Goal: Find specific page/section: Find specific page/section

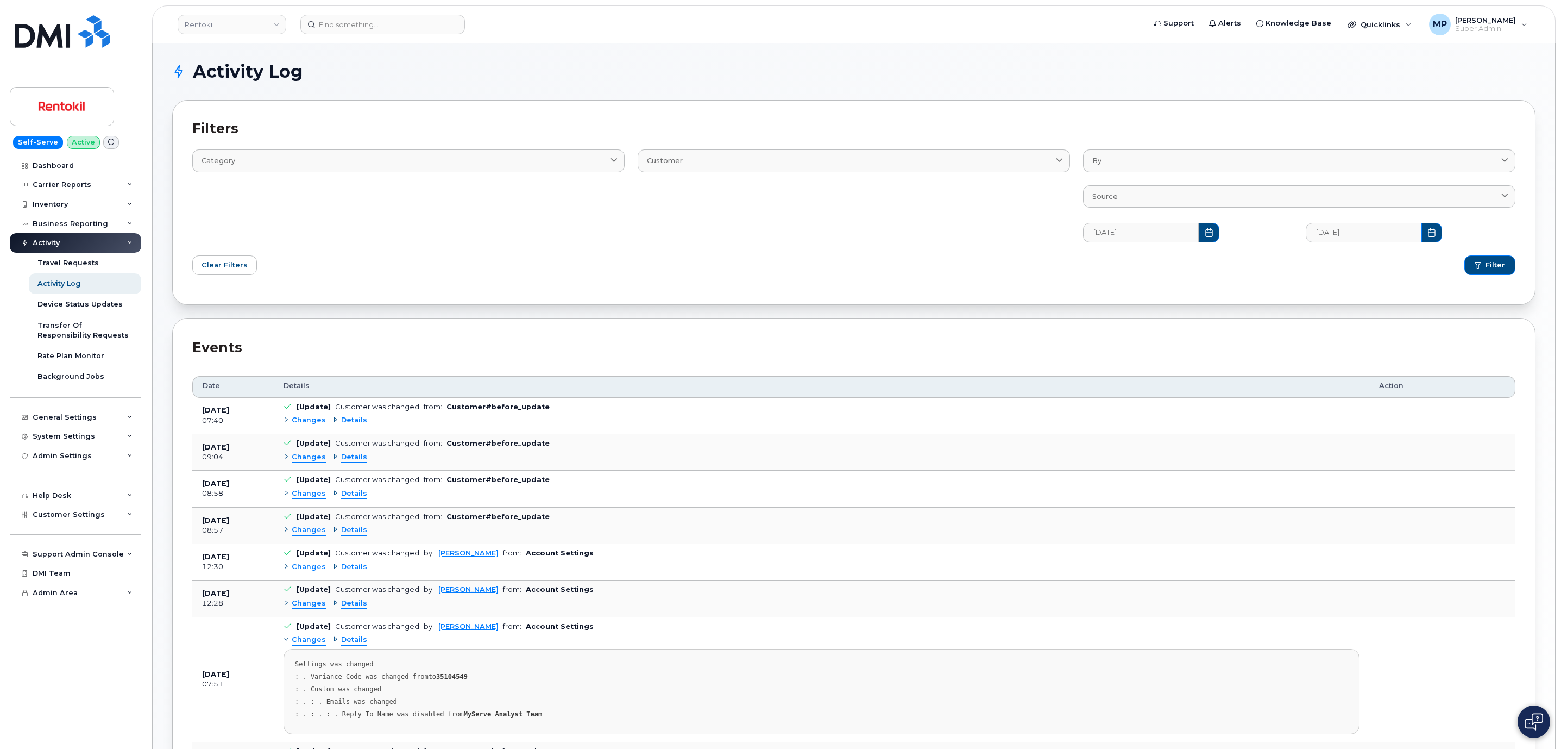
scroll to position [256, 0]
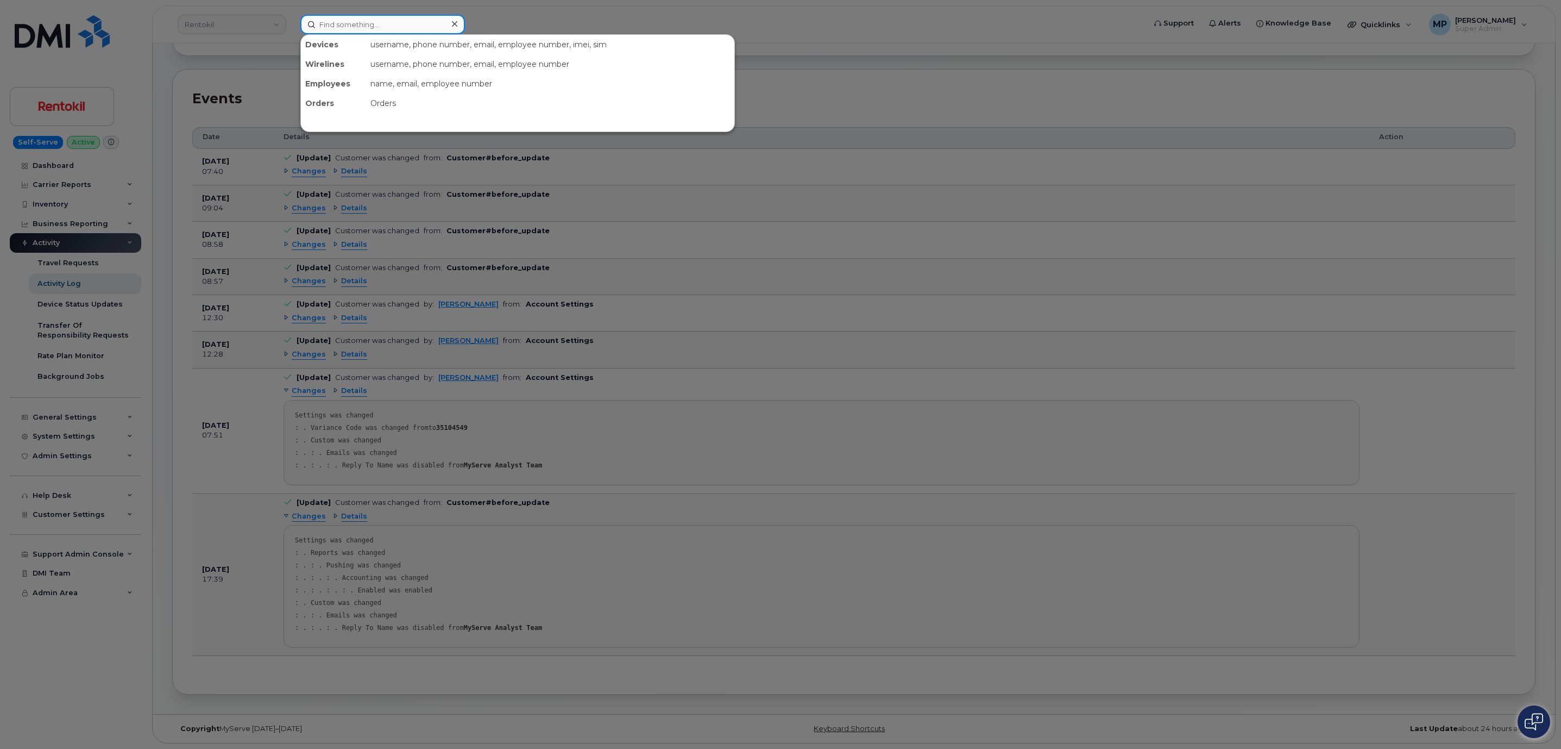
click at [370, 26] on input at bounding box center [382, 25] width 165 height 20
paste input "294907"
type input "294907"
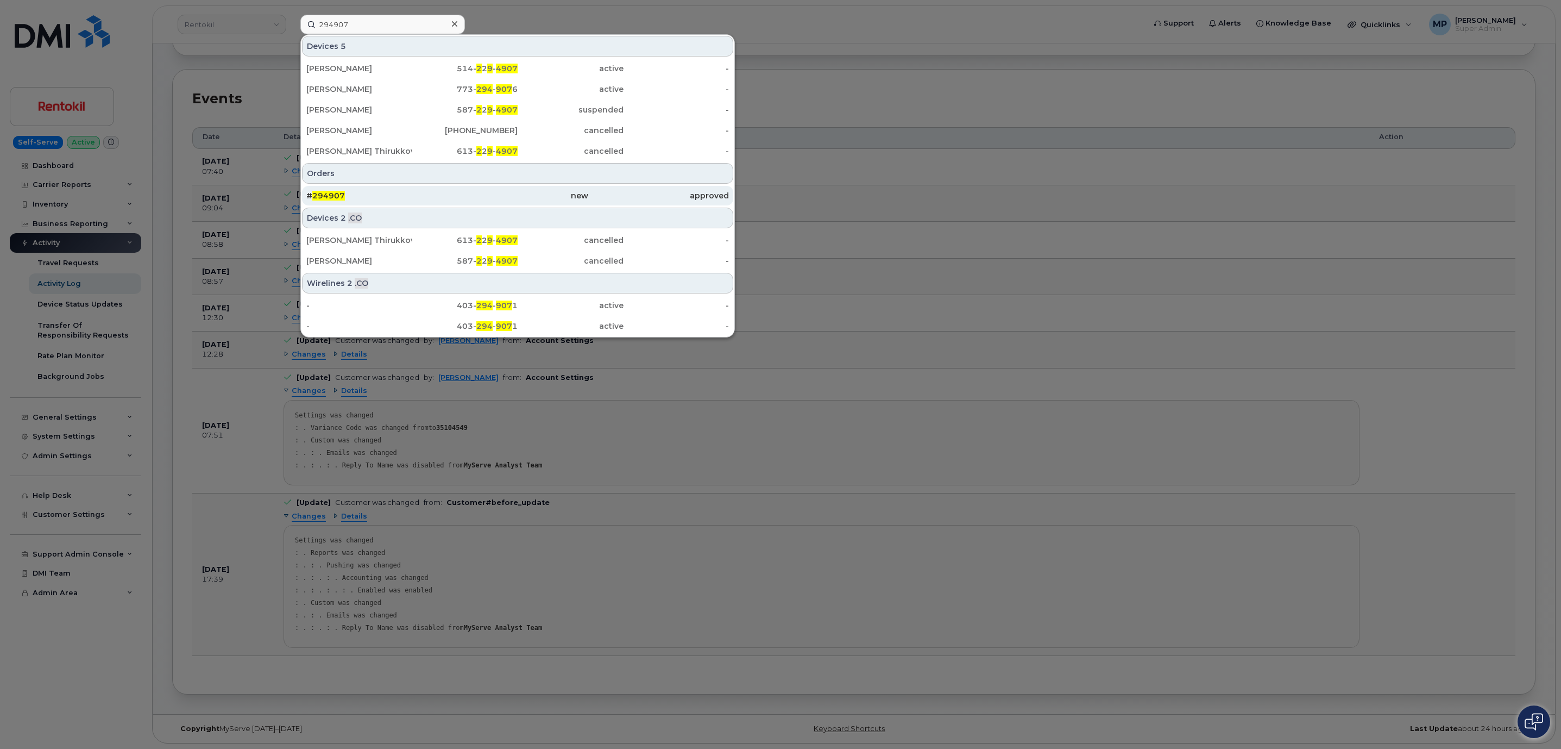
click at [319, 194] on span "294907" at bounding box center [328, 196] width 33 height 10
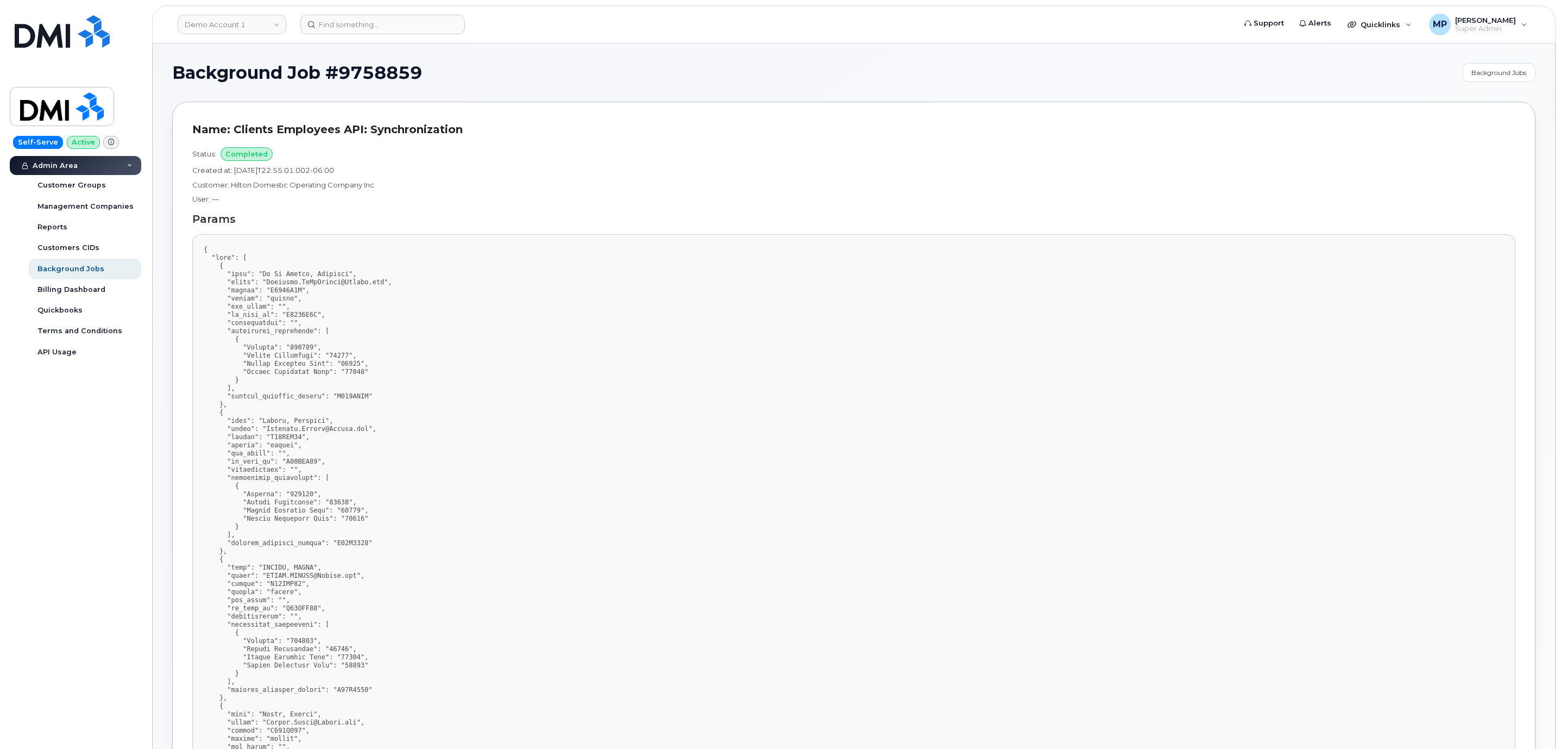
scroll to position [1026, 0]
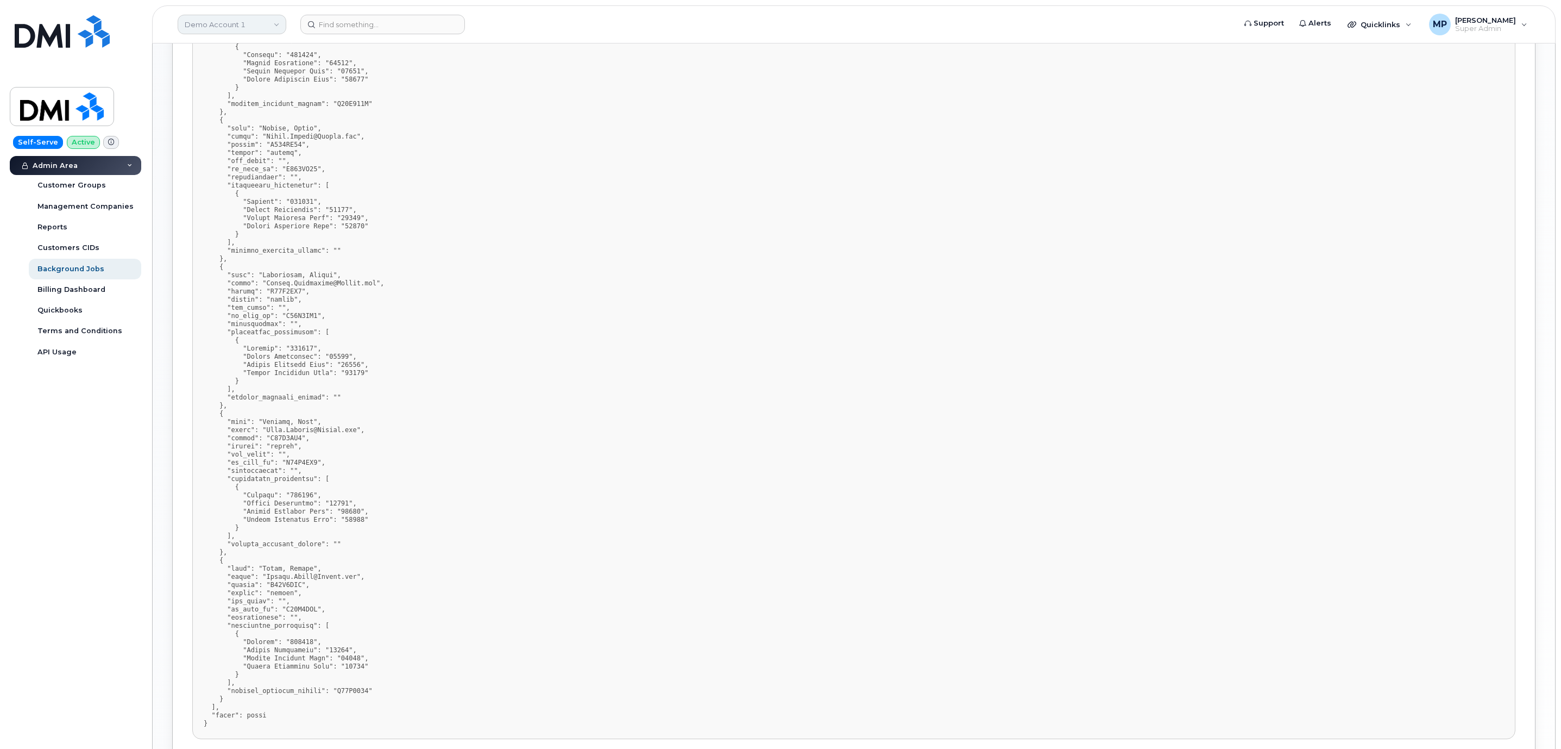
click at [230, 28] on link "Demo Account 1" at bounding box center [232, 25] width 109 height 20
type input "hilton"
drag, startPoint x: 220, startPoint y: 109, endPoint x: 199, endPoint y: 85, distance: 31.6
click at [221, 109] on span "Hilton Domestic Operating Company Inc" at bounding box center [250, 102] width 125 height 21
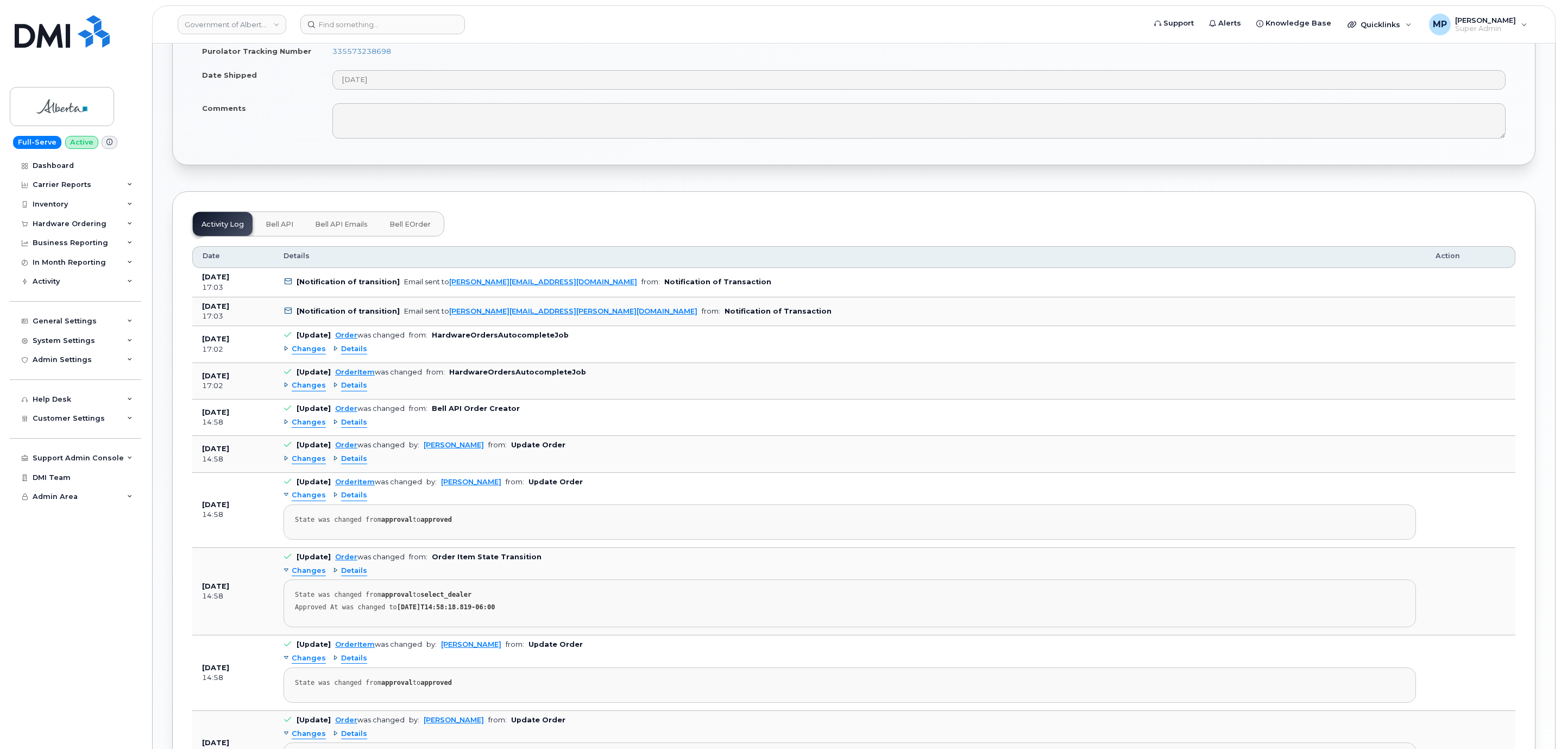
scroll to position [733, 0]
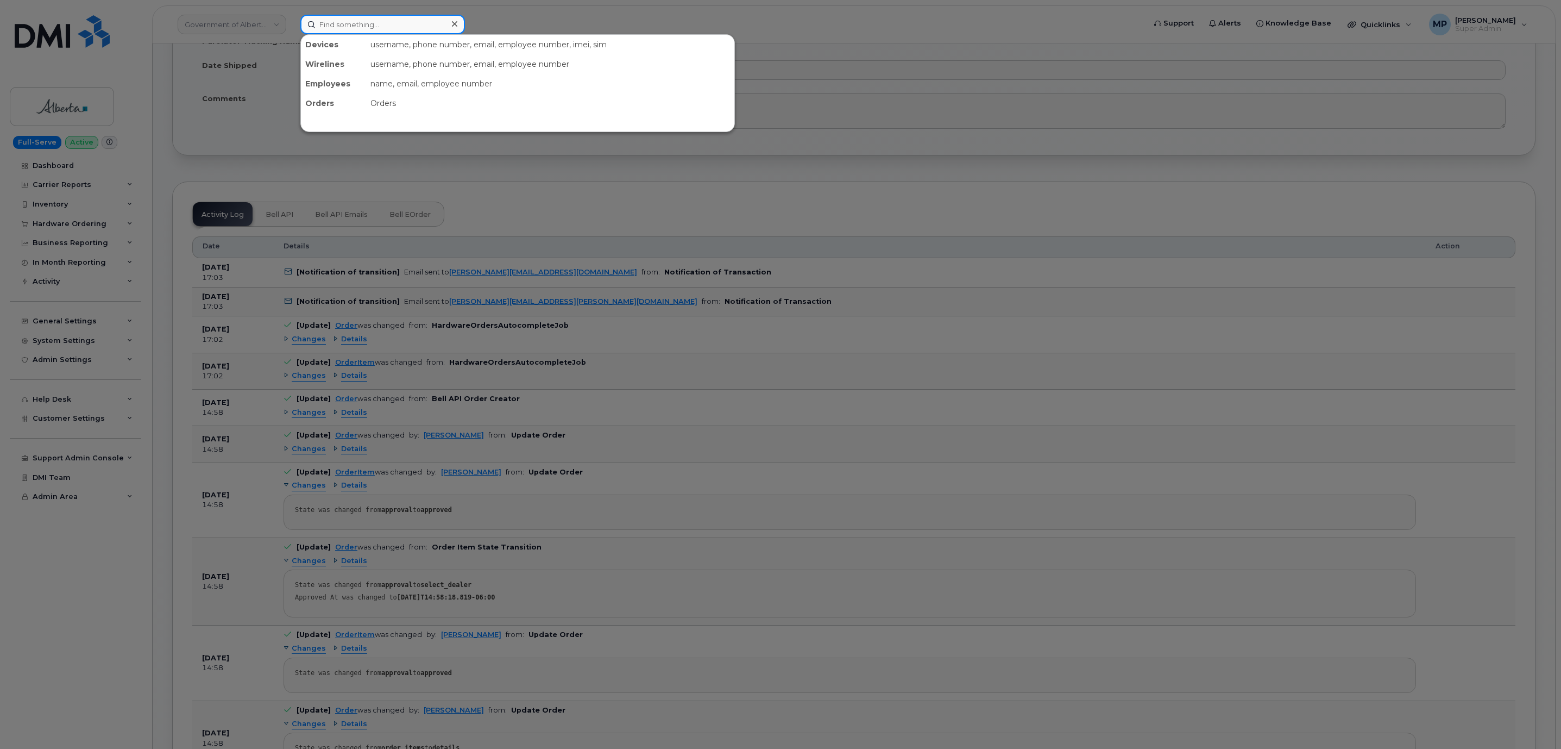
paste input "294801"
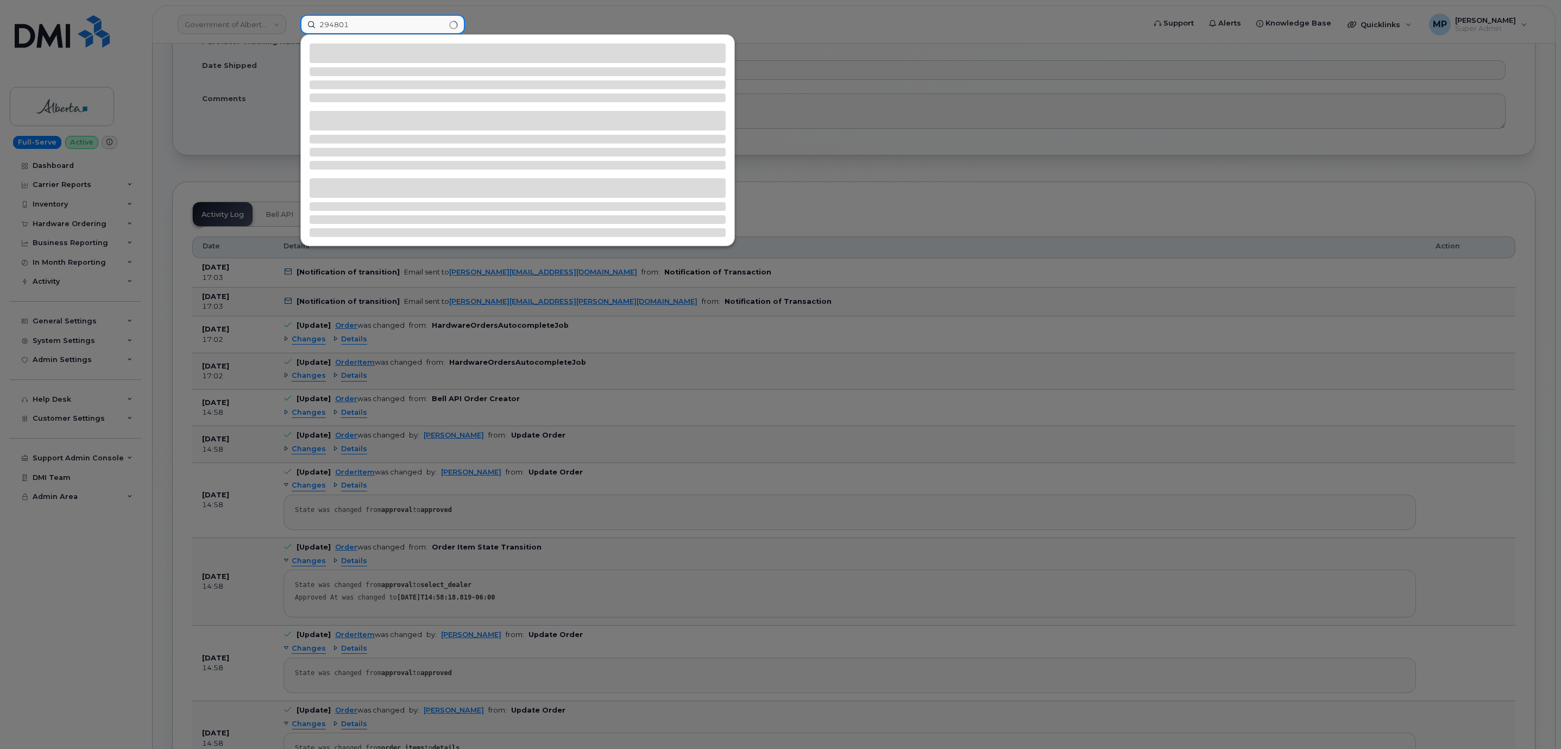
type input "294801"
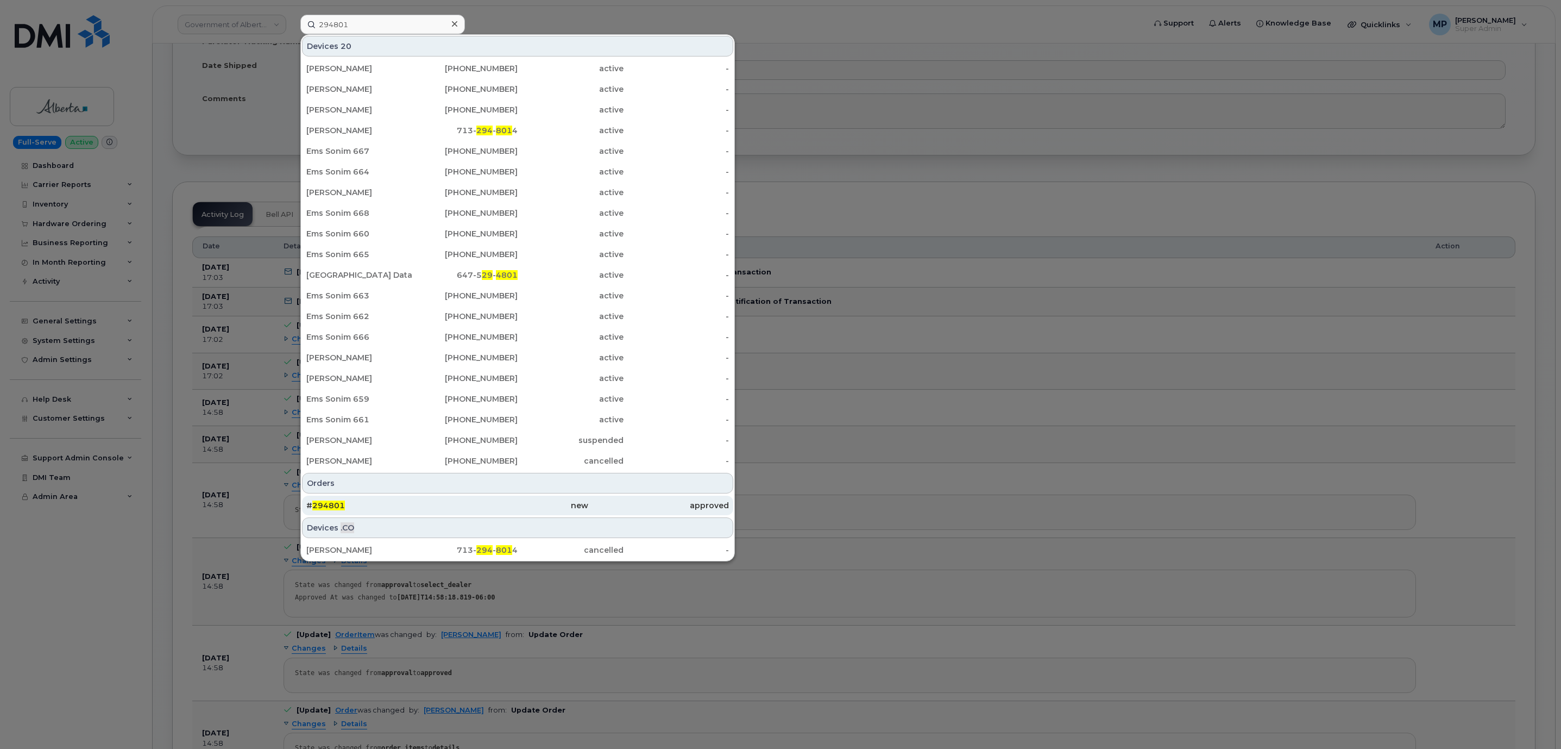
drag, startPoint x: 318, startPoint y: 501, endPoint x: 326, endPoint y: 507, distance: 10.1
click at [319, 501] on div "# 294801" at bounding box center [376, 505] width 141 height 11
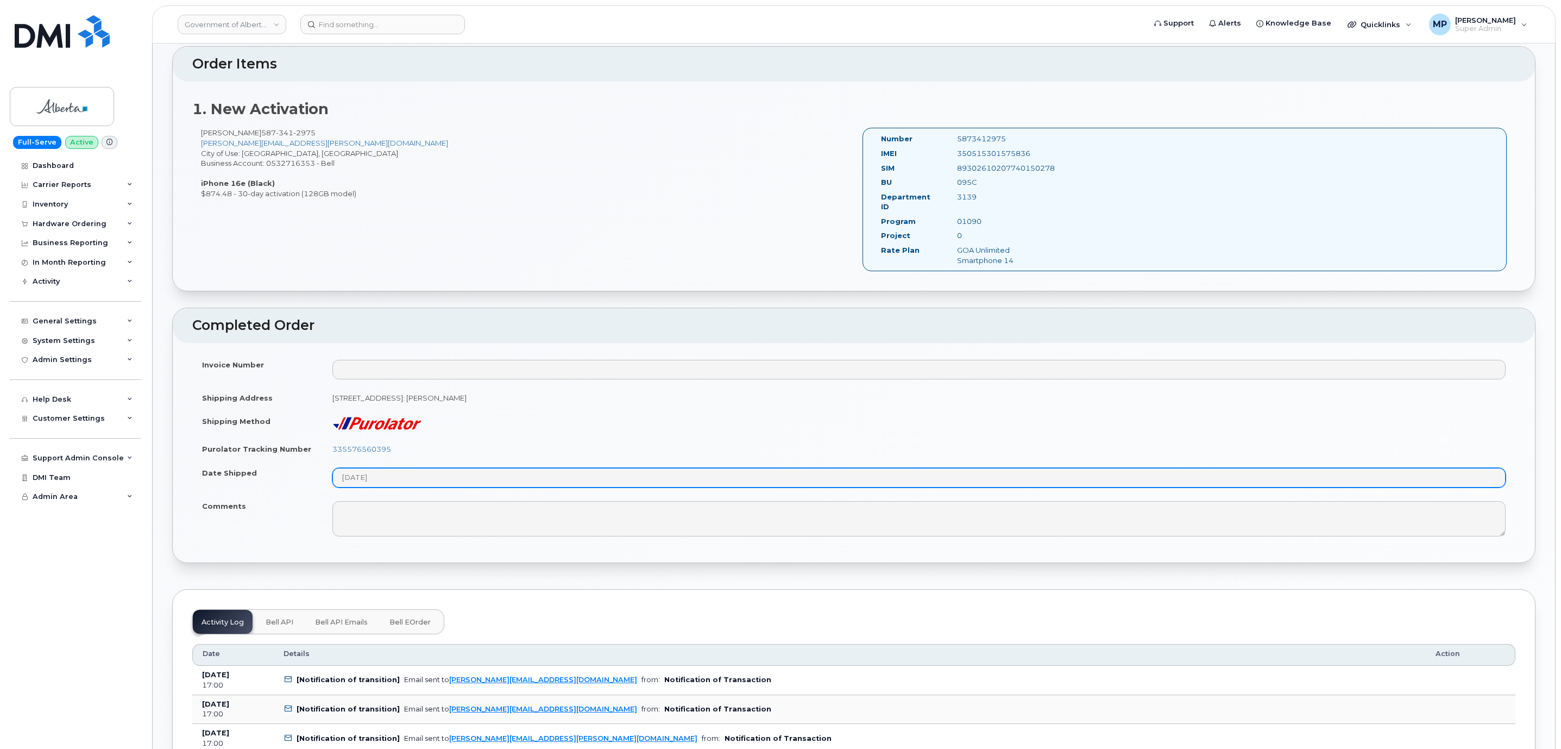
scroll to position [652, 0]
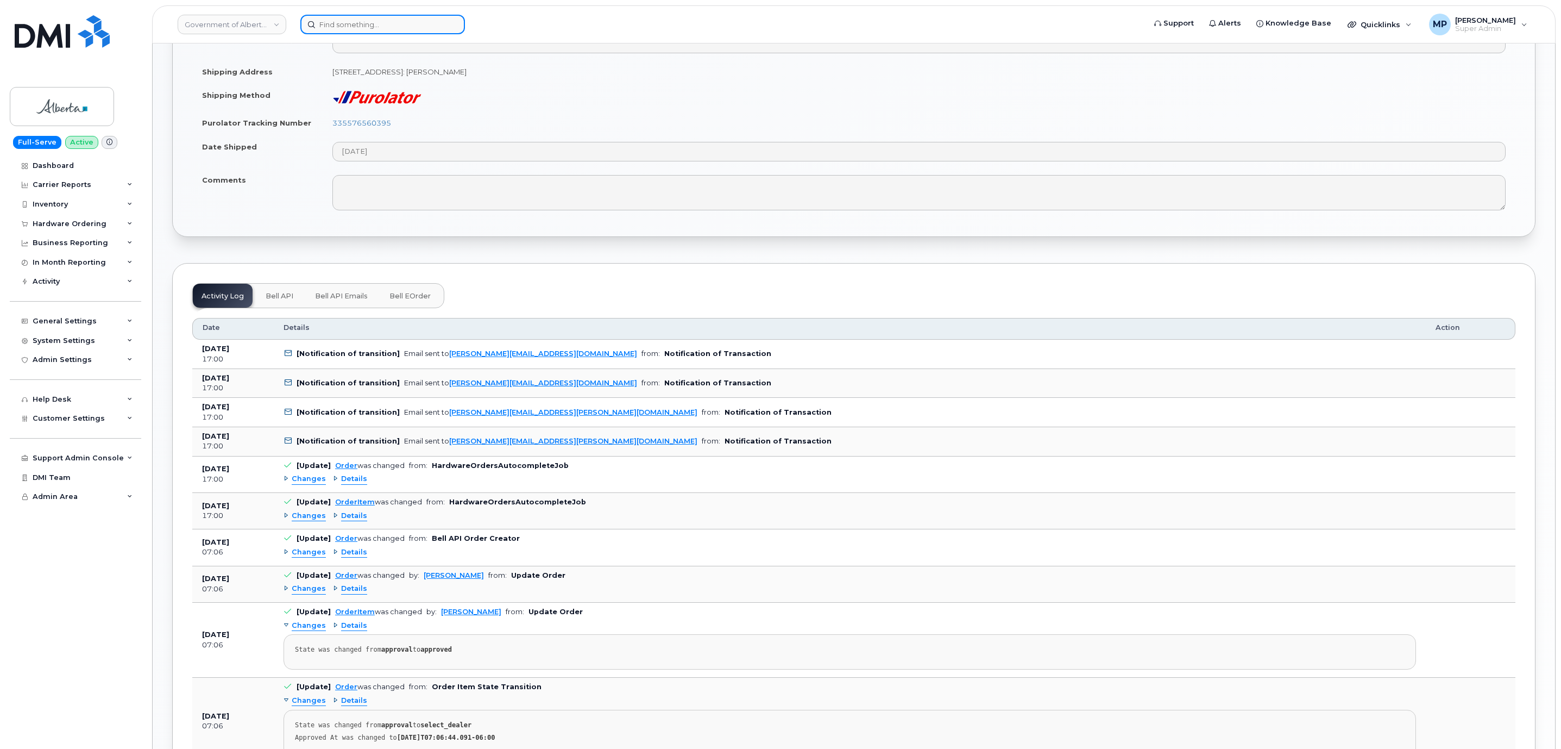
click at [359, 28] on input at bounding box center [382, 25] width 165 height 20
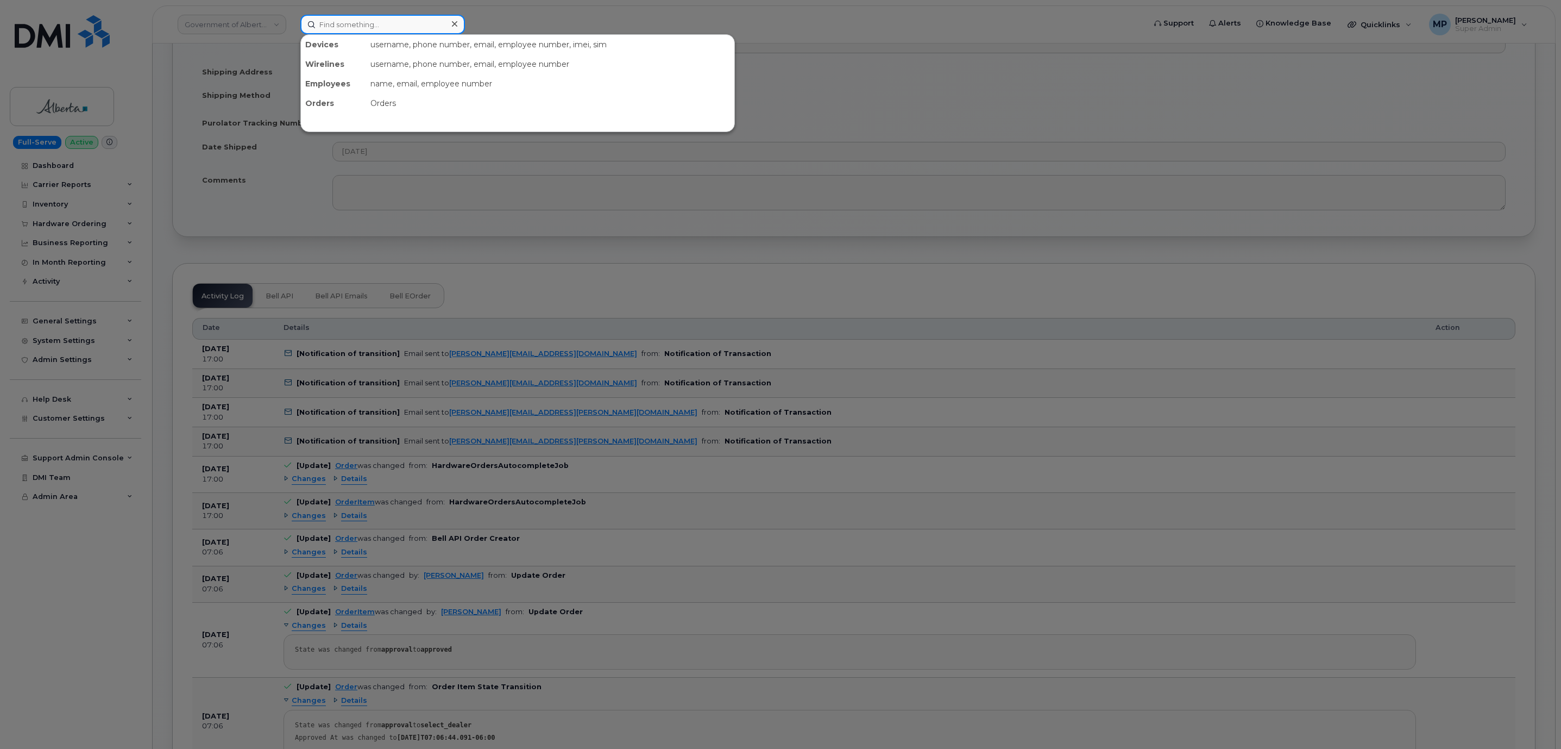
paste input "292630"
type input "292630"
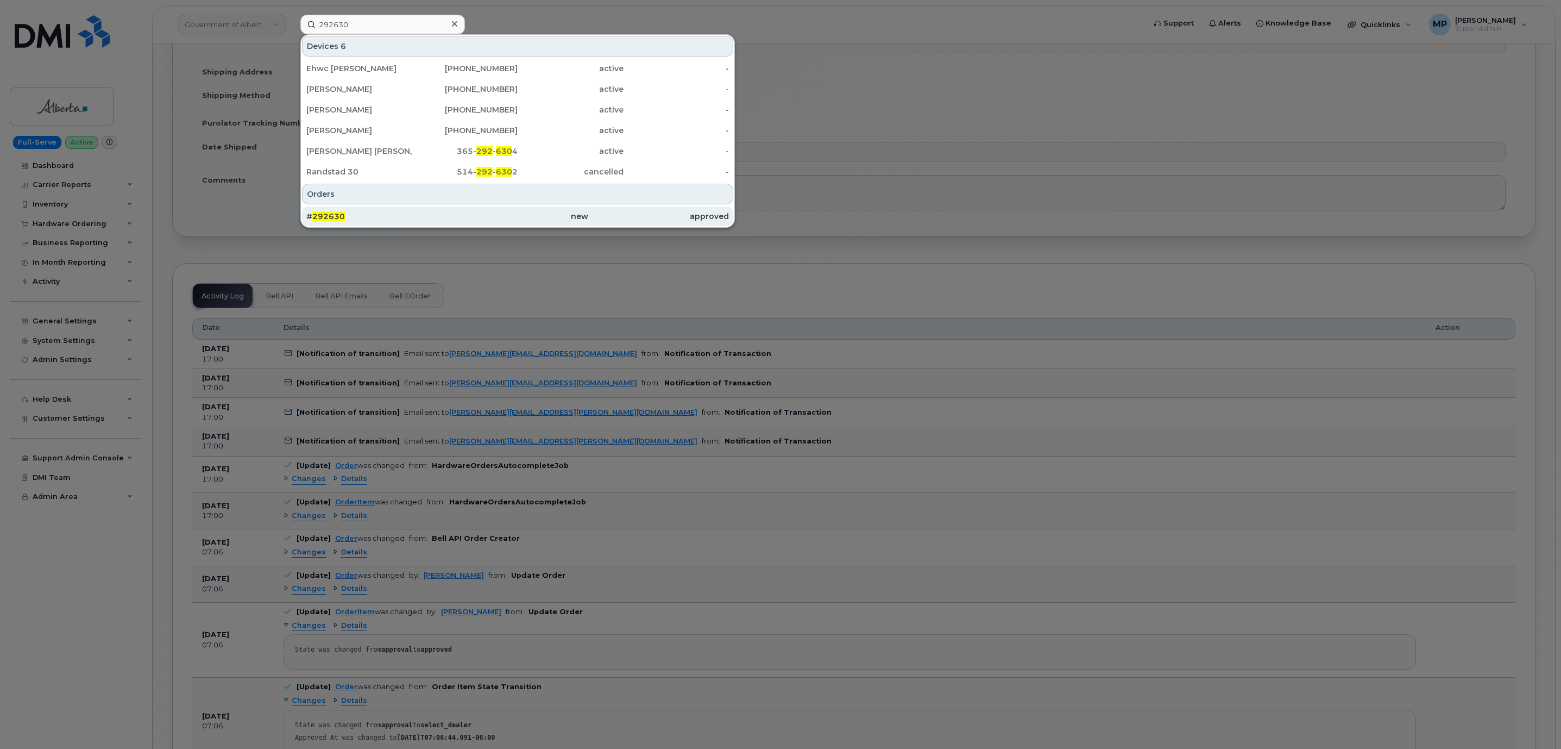
click at [315, 221] on span "292630" at bounding box center [328, 216] width 33 height 10
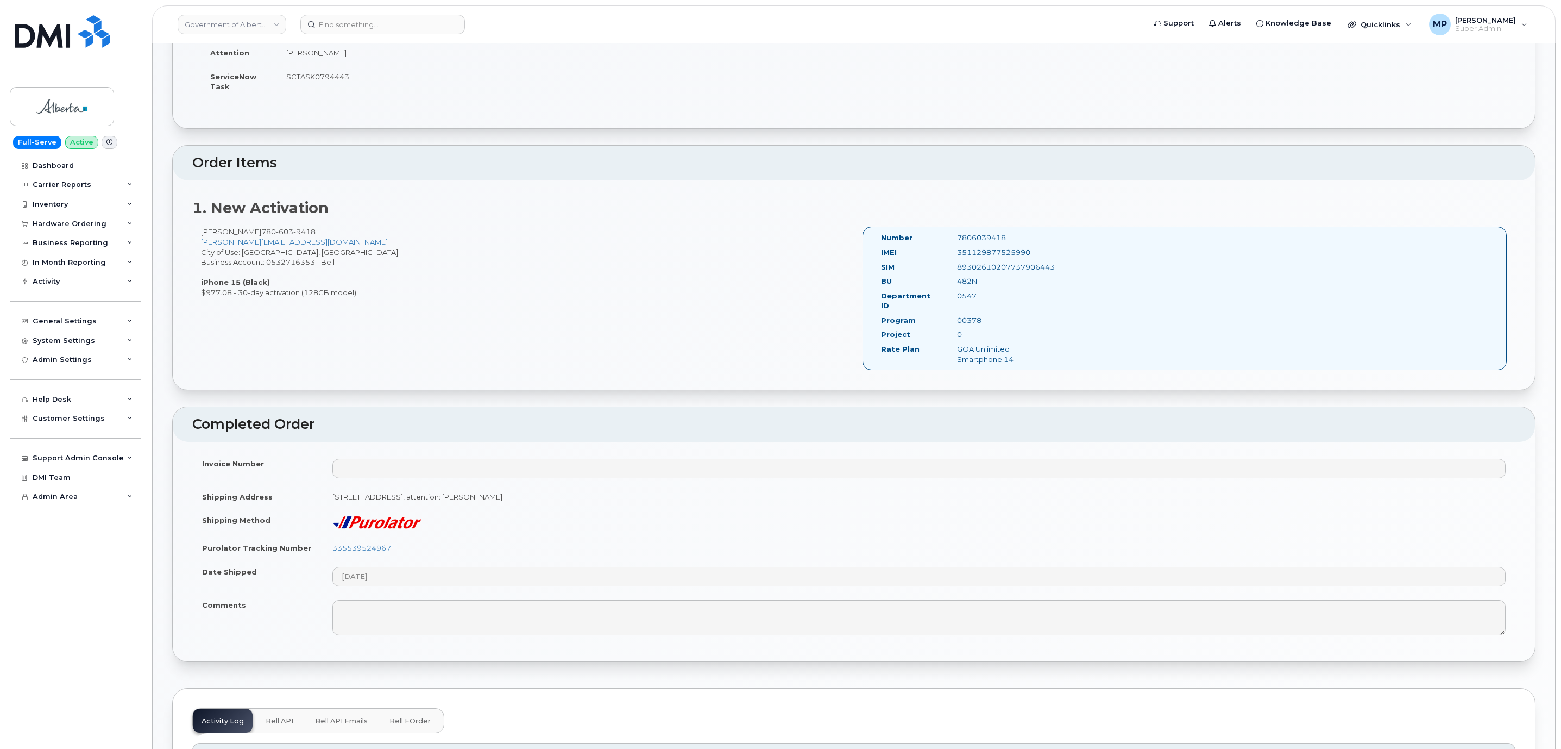
scroll to position [244, 0]
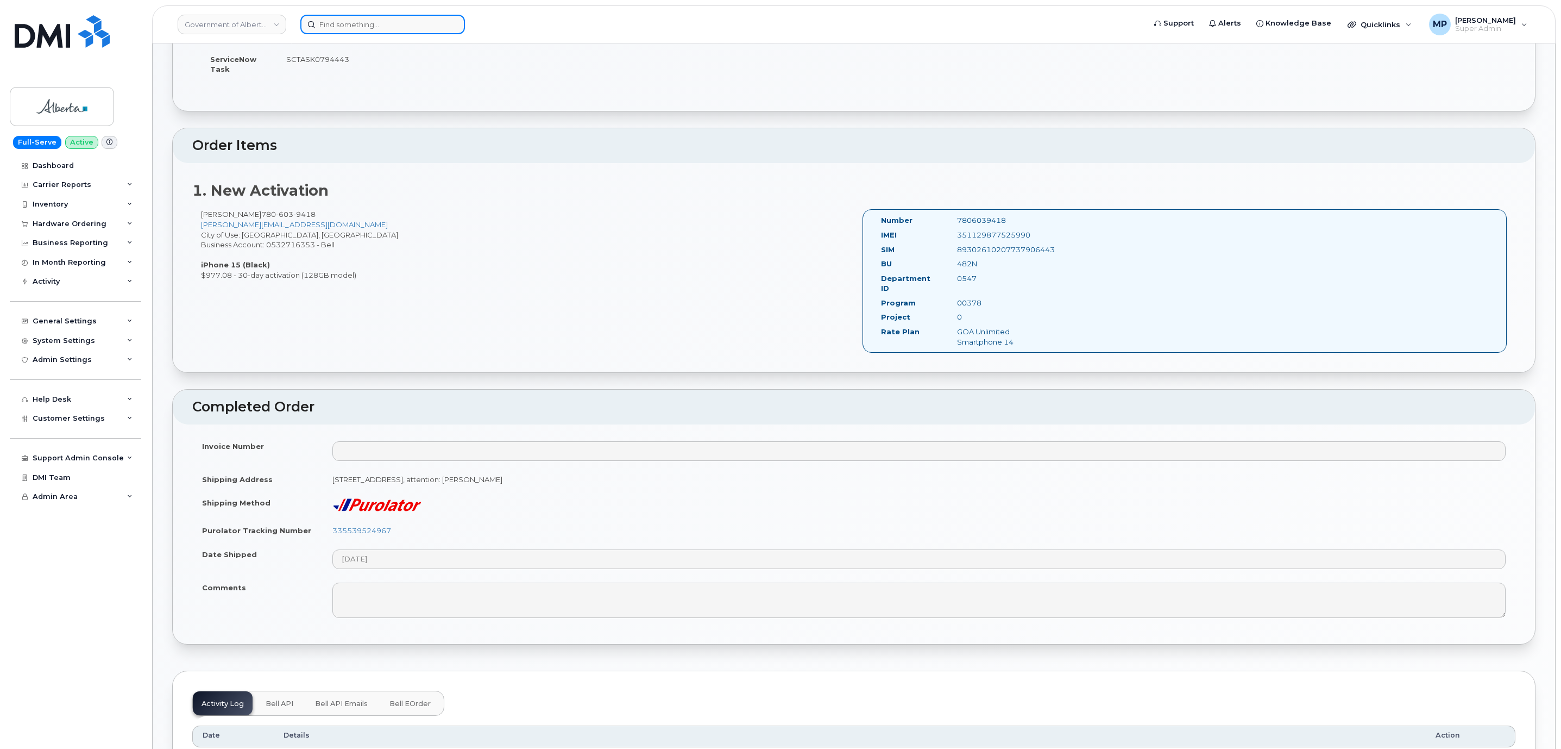
click at [331, 28] on input at bounding box center [382, 25] width 165 height 20
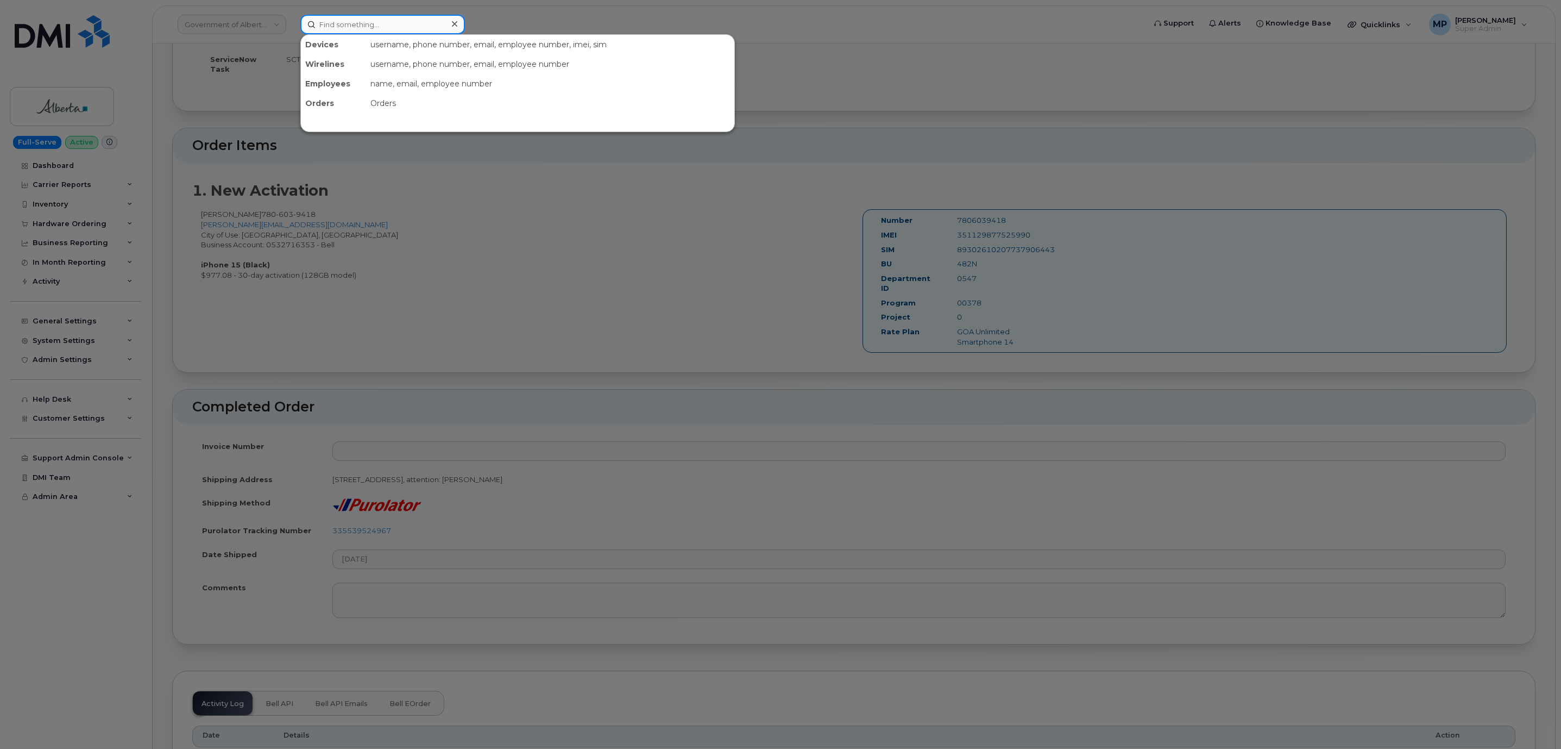
paste input "290839"
type input "290839"
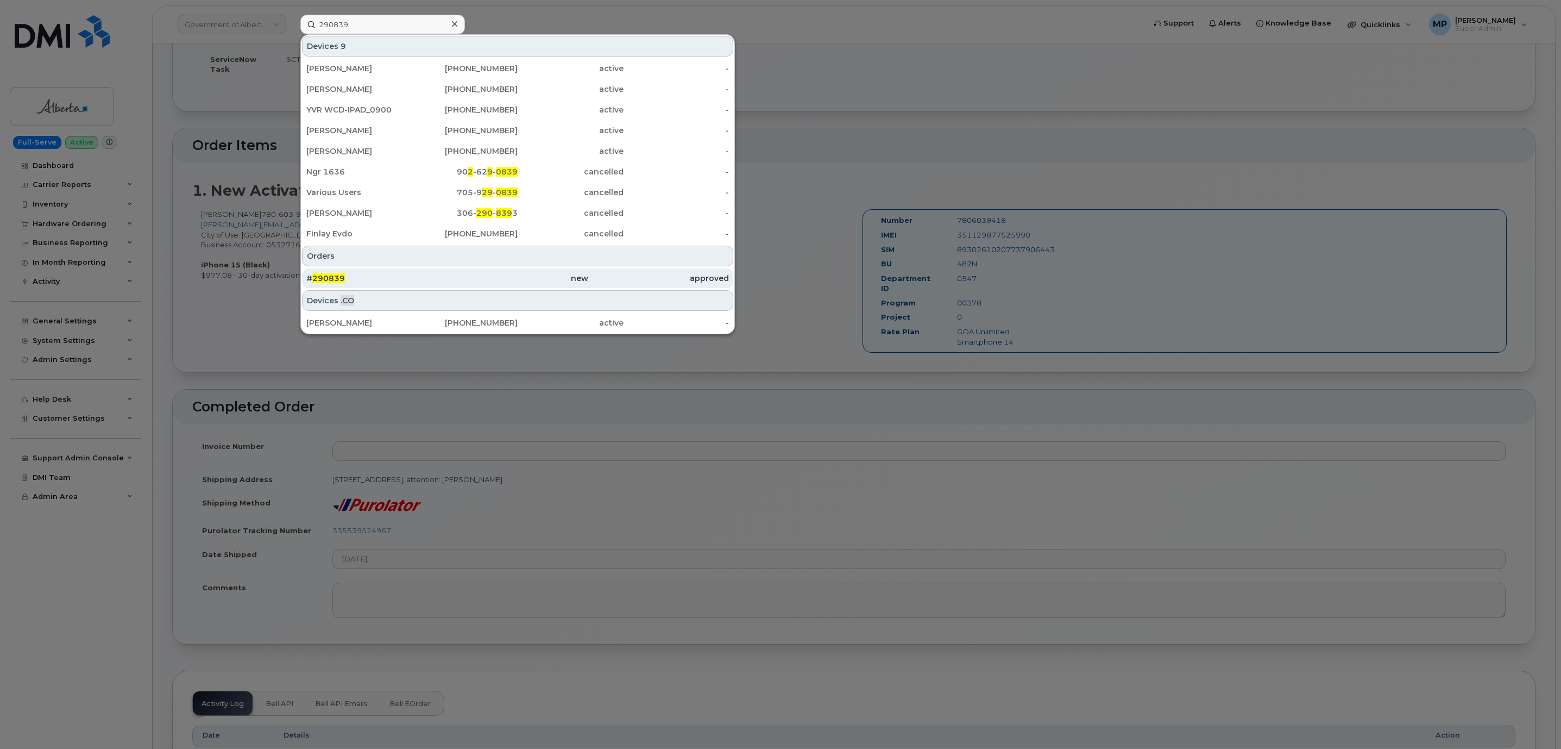
drag, startPoint x: 331, startPoint y: 272, endPoint x: 339, endPoint y: 274, distance: 8.4
click at [447, 272] on div "# 290839" at bounding box center [517, 278] width 141 height 20
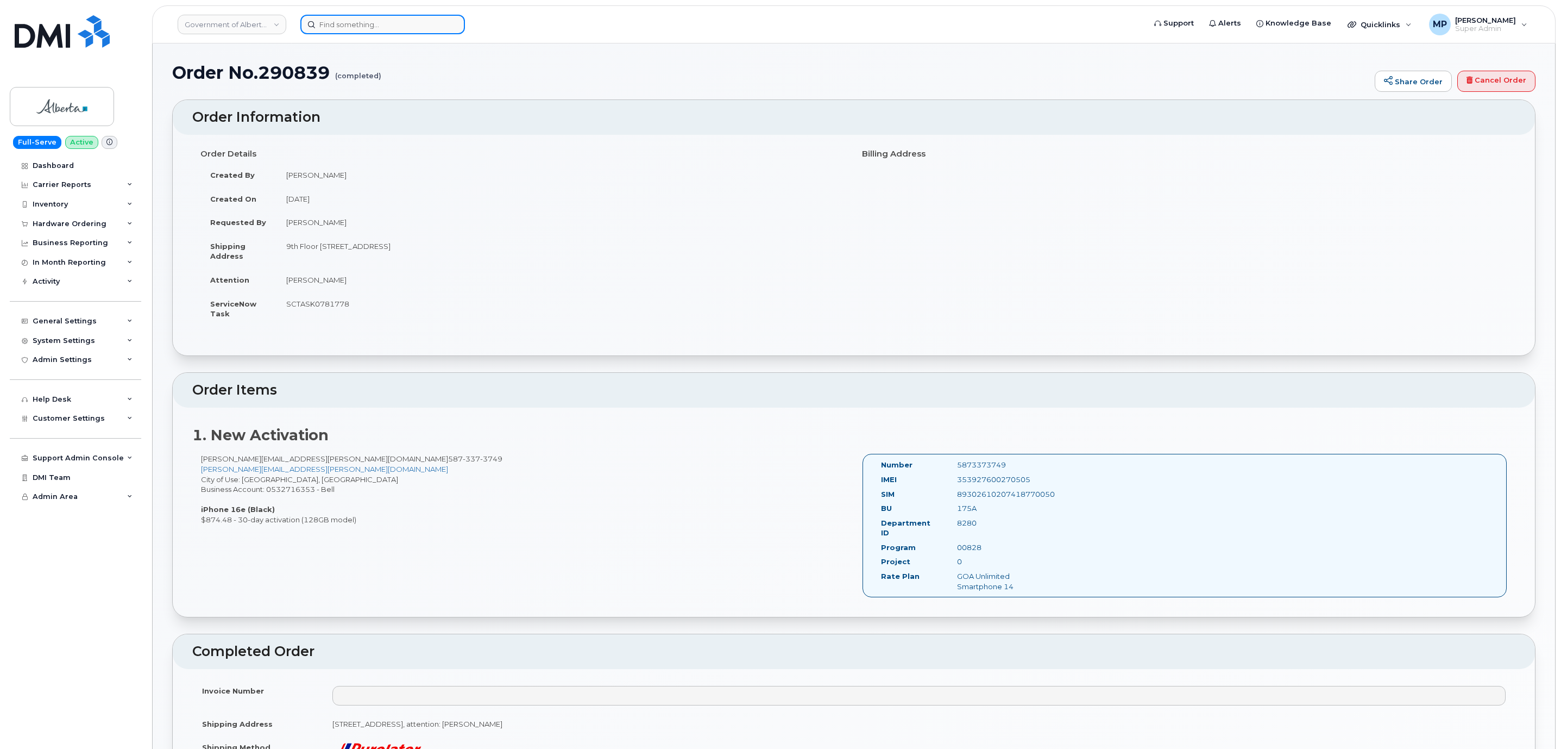
click at [362, 29] on input at bounding box center [382, 25] width 165 height 20
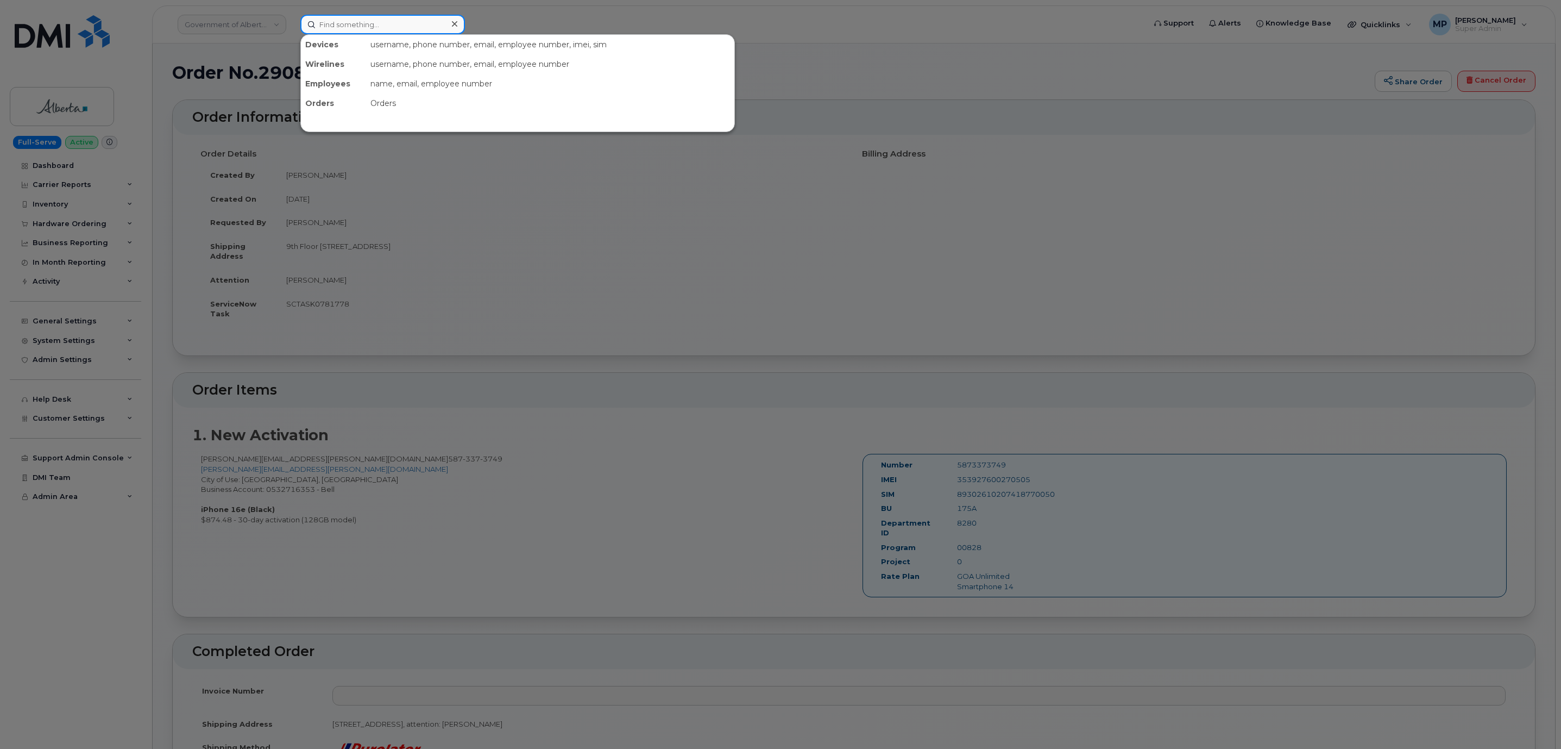
paste input "289234"
type input "289234"
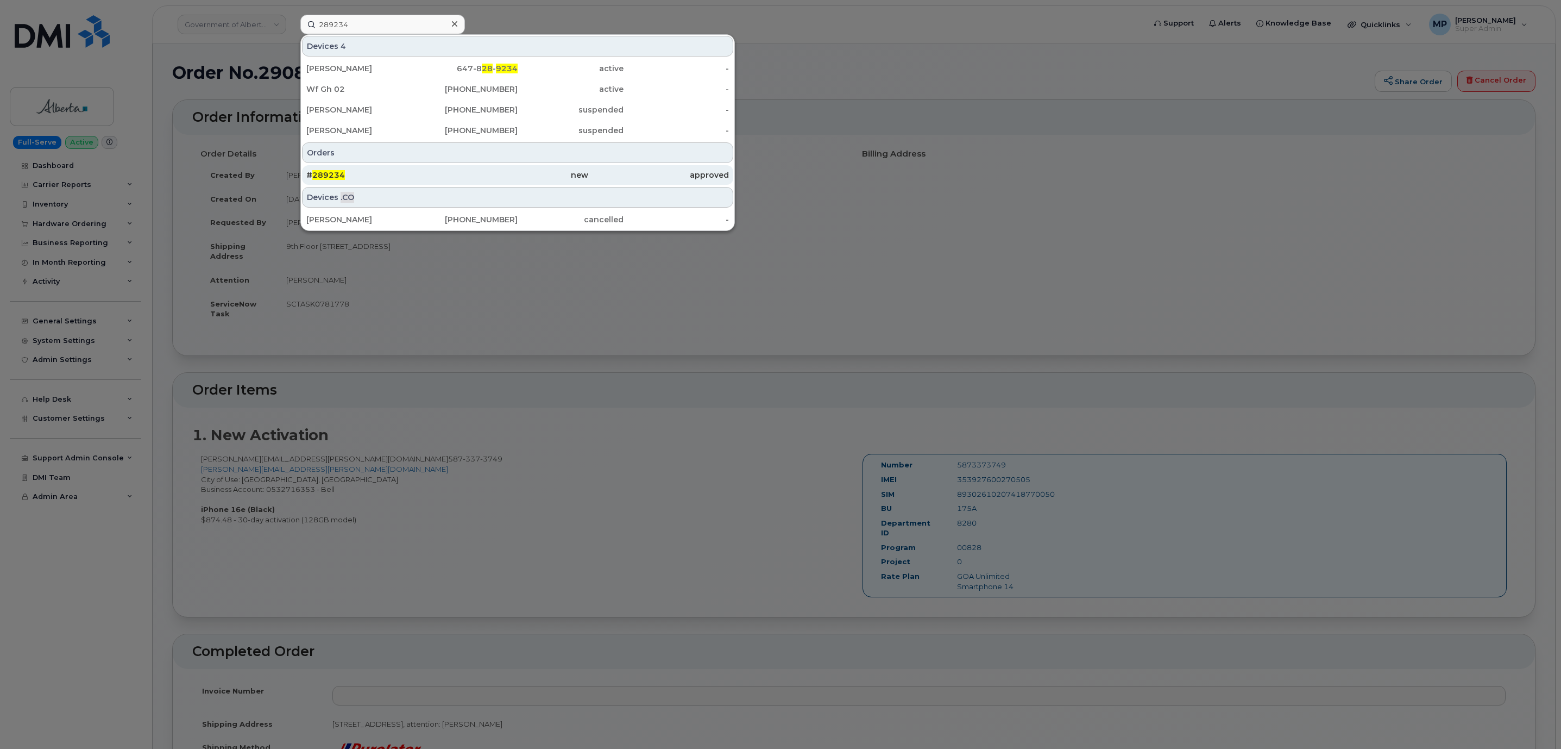
click at [447, 183] on div "# 289234" at bounding box center [517, 175] width 141 height 20
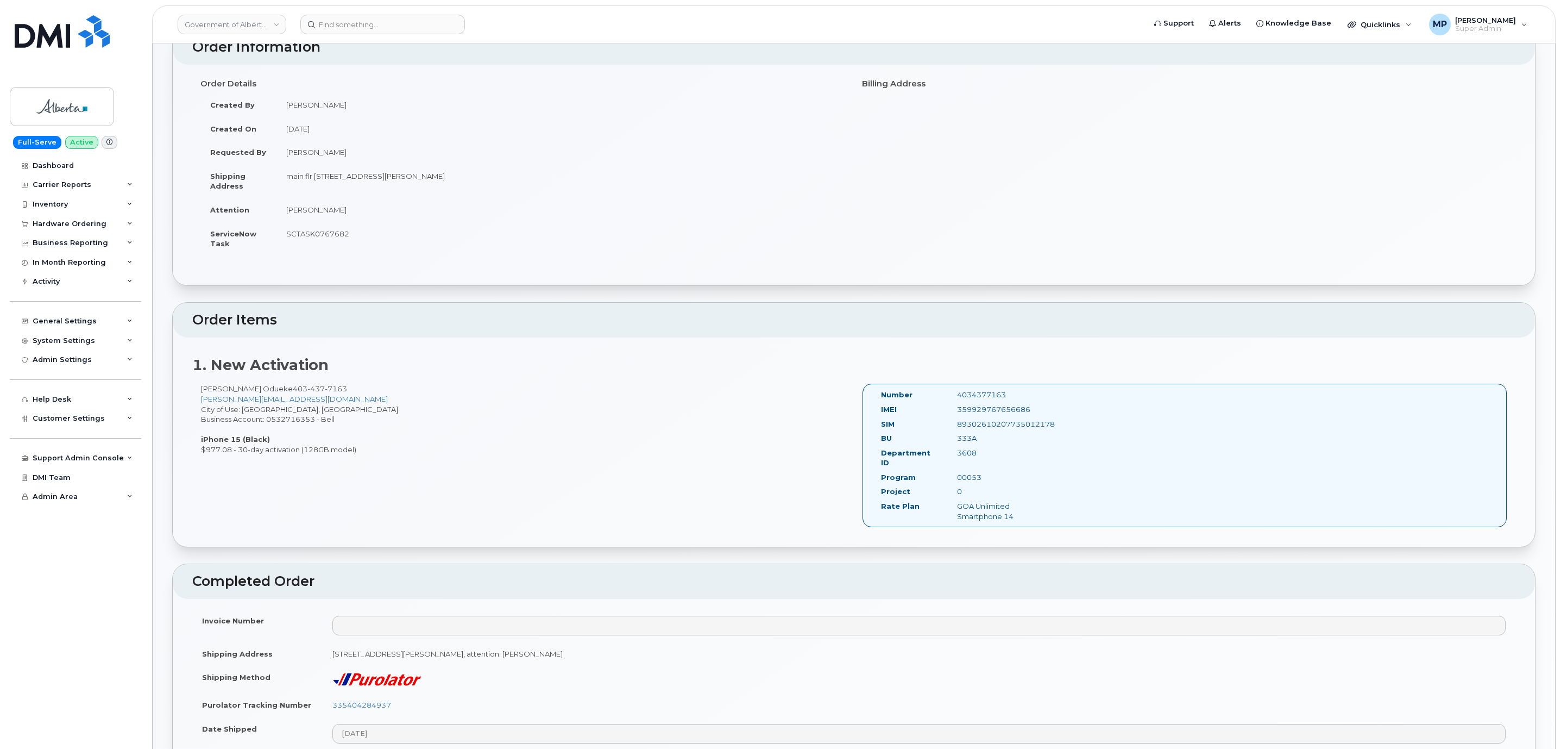
scroll to position [163, 0]
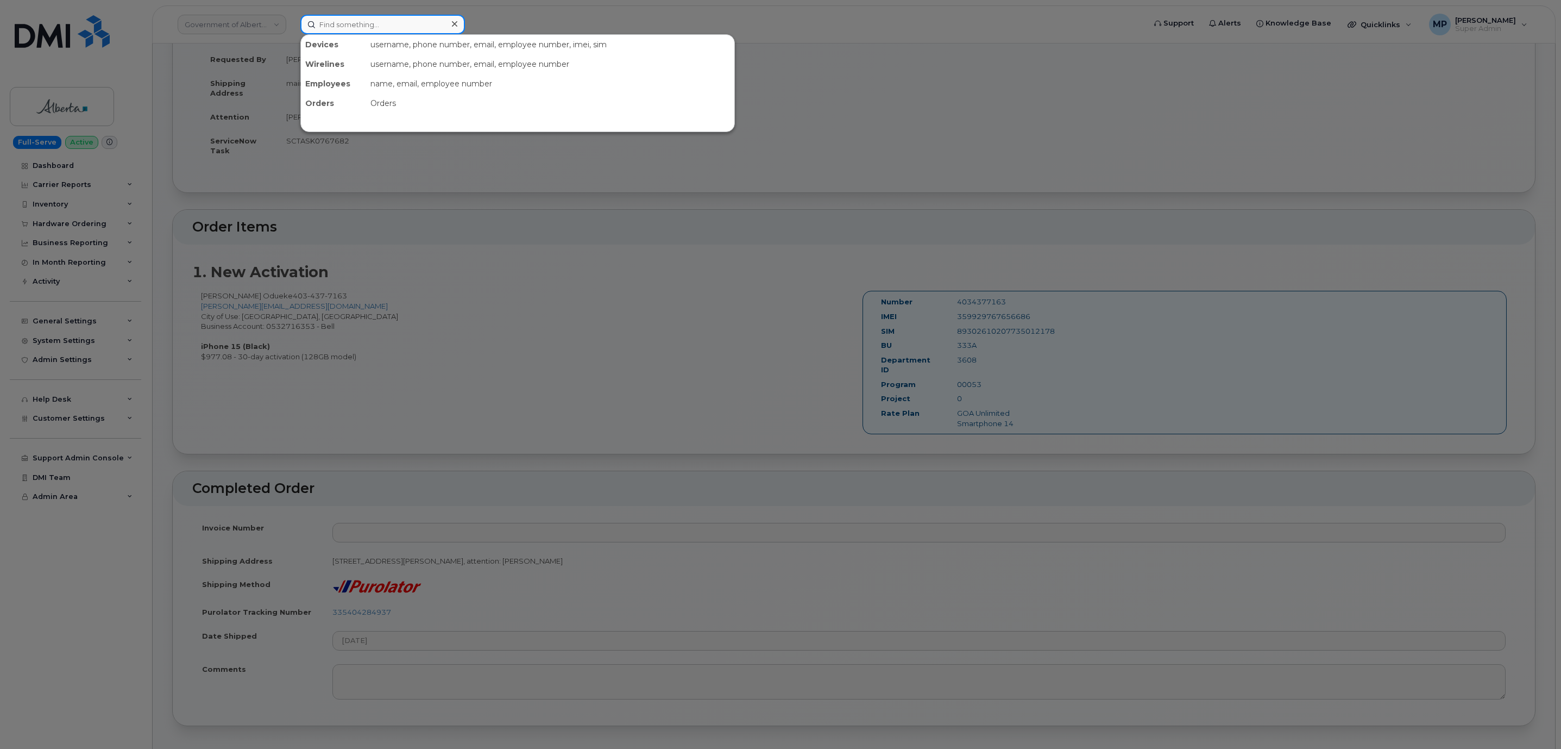
click at [348, 25] on input at bounding box center [382, 25] width 165 height 20
paste input "294783"
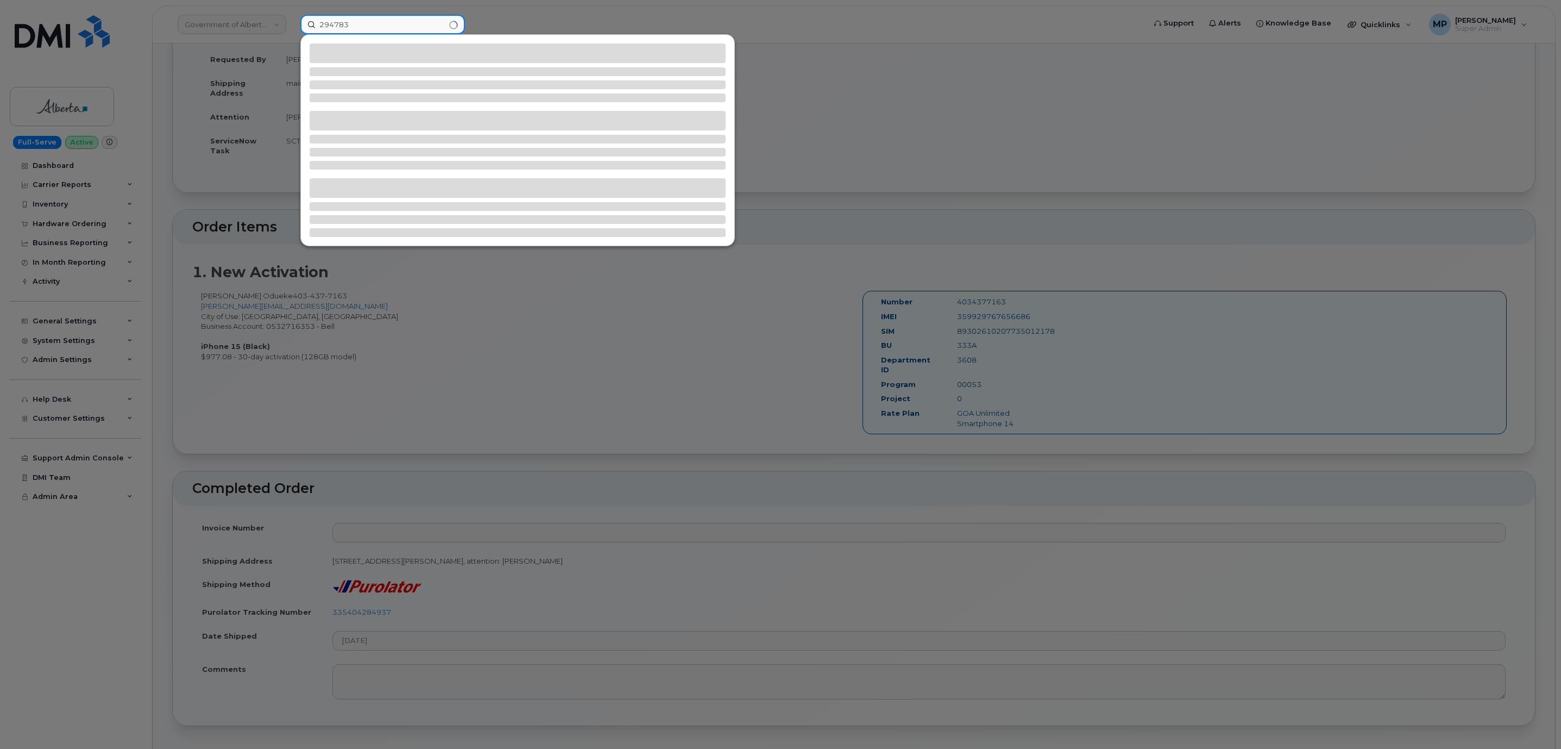
type input "294783"
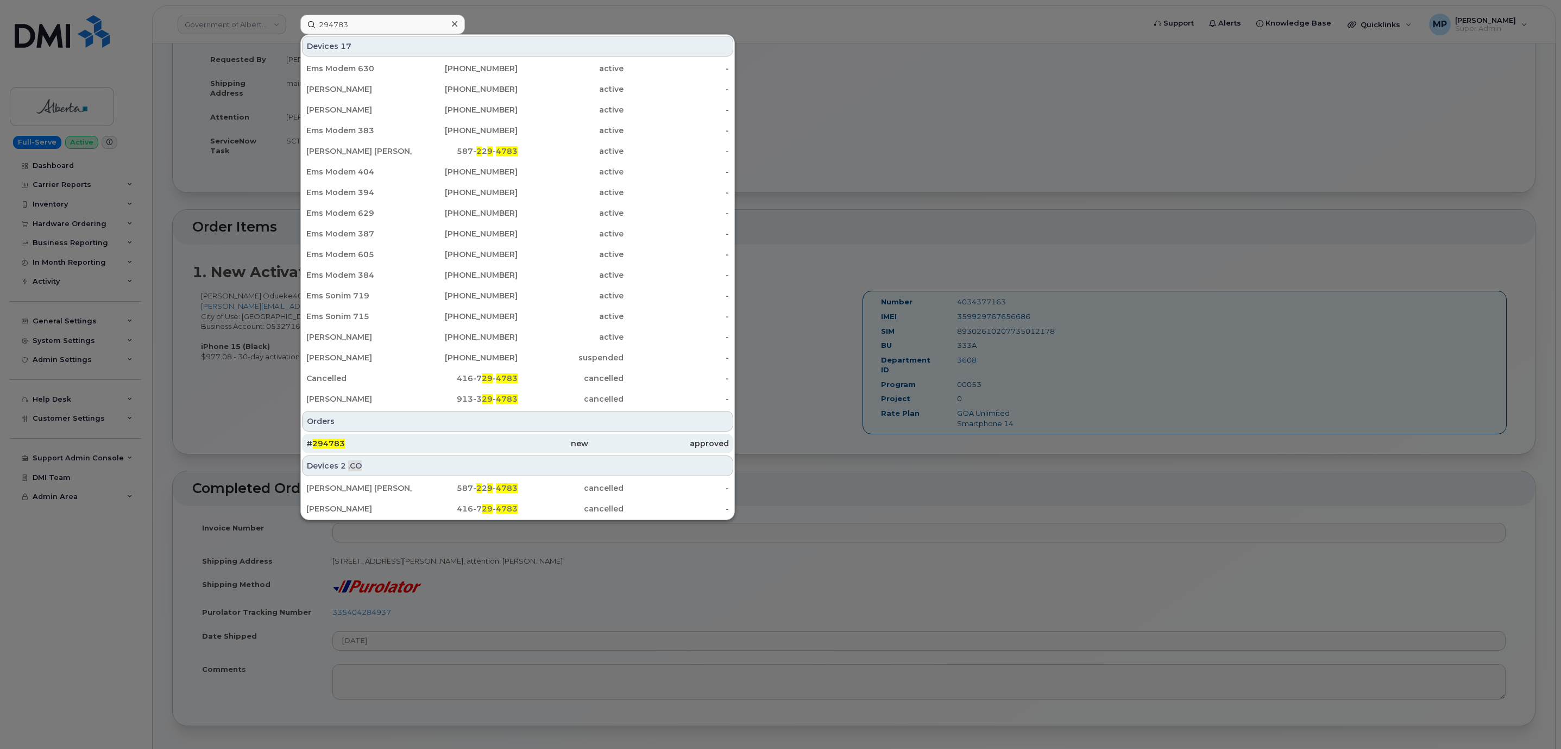
click at [328, 445] on span "294783" at bounding box center [328, 443] width 33 height 10
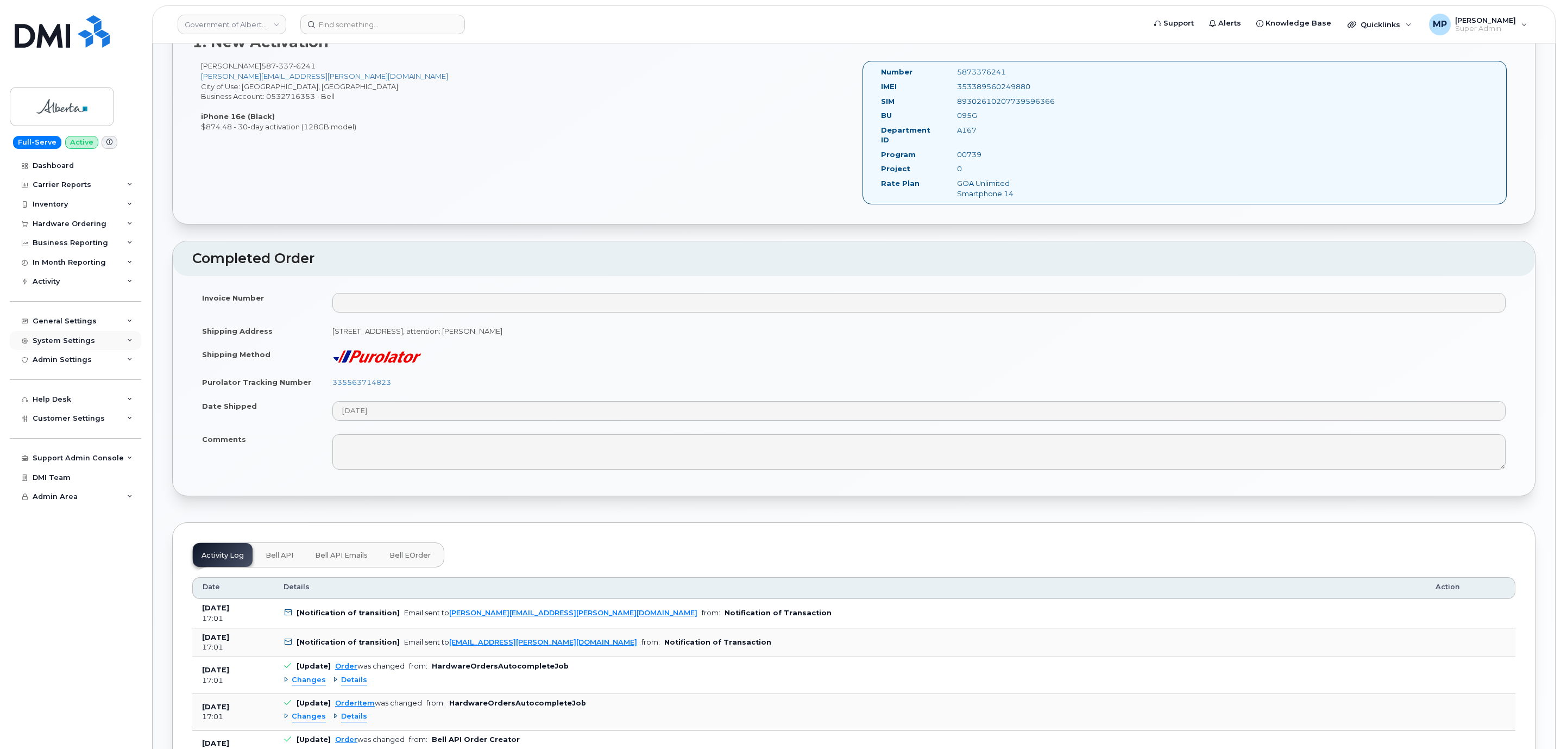
scroll to position [244, 0]
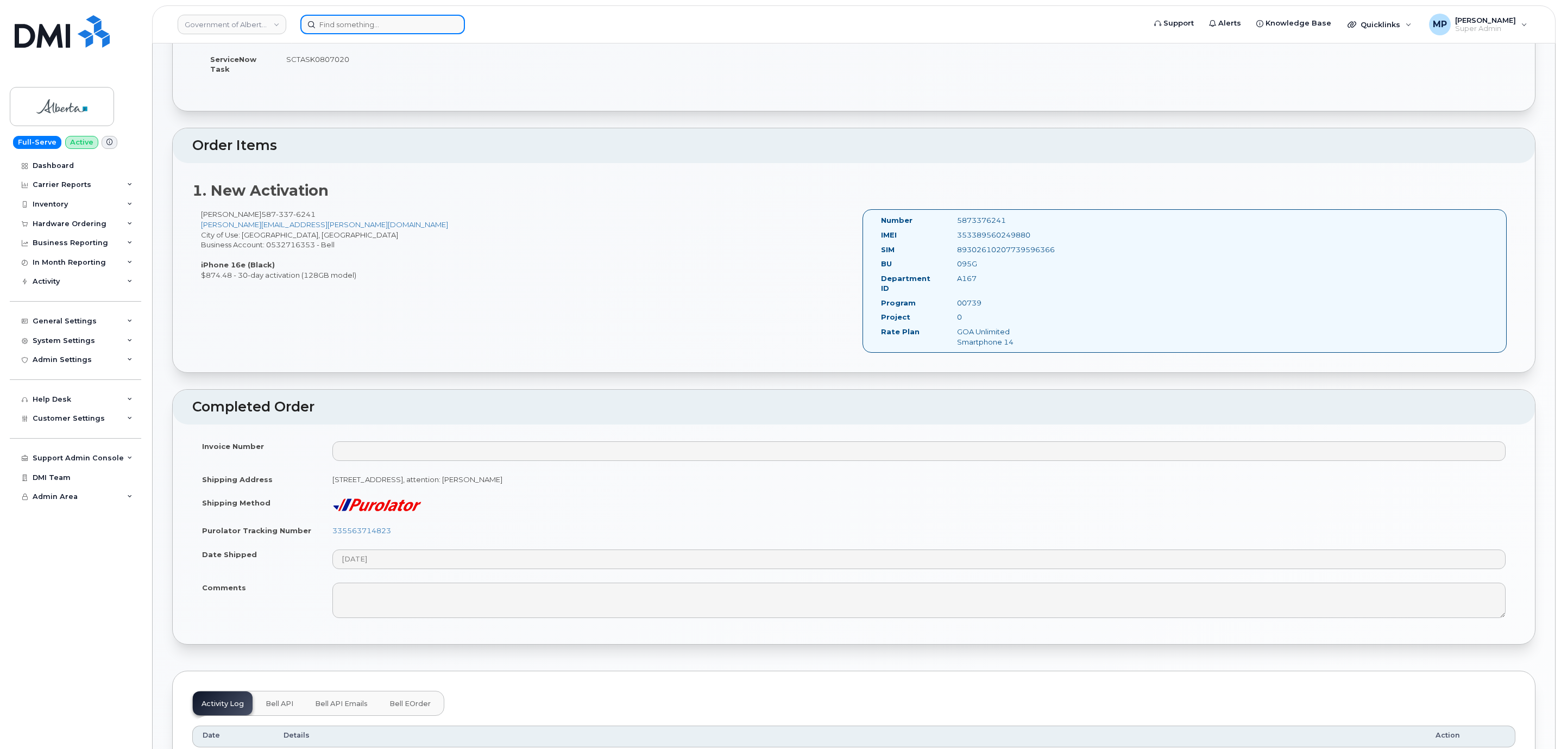
click at [401, 22] on input at bounding box center [382, 25] width 165 height 20
paste input "294814"
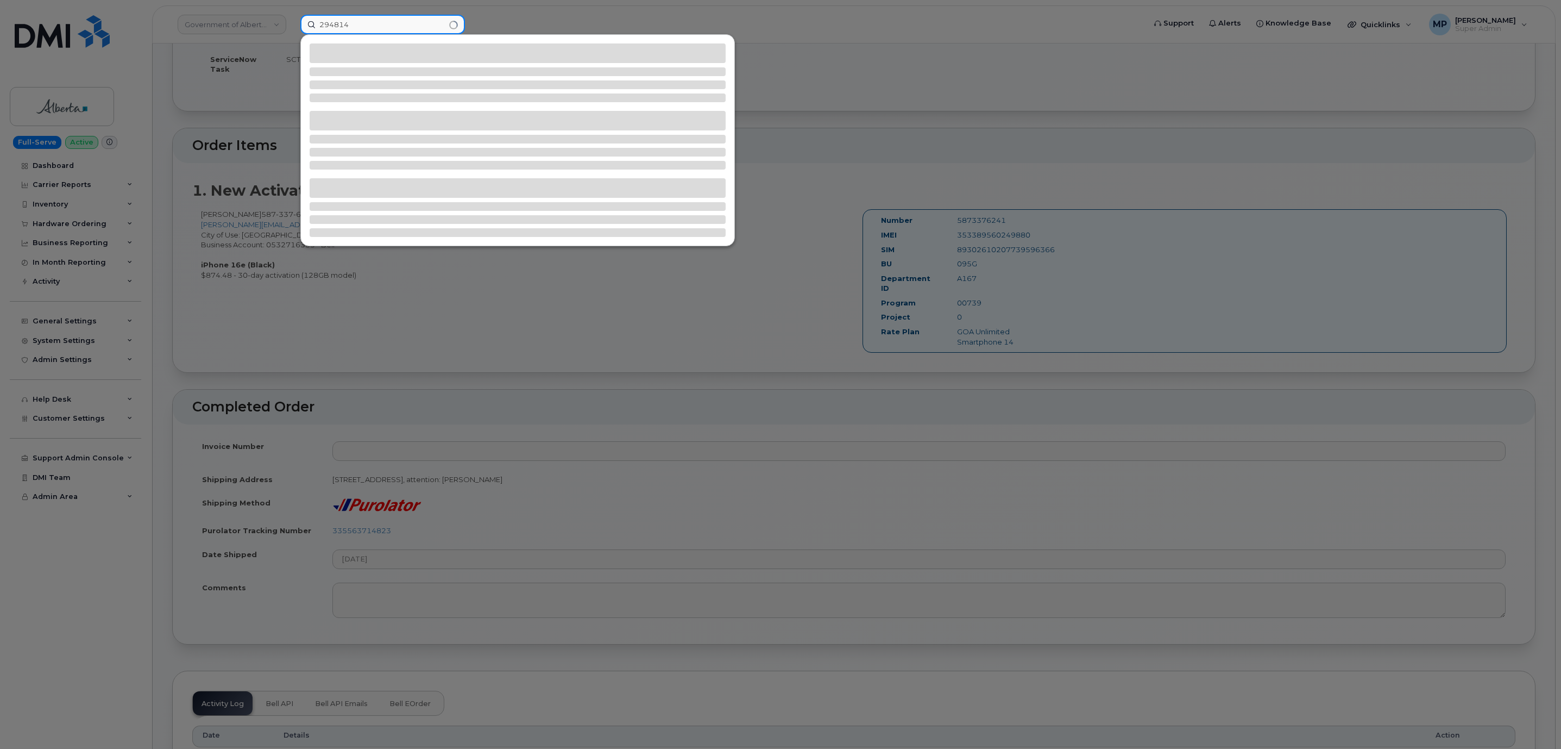
type input "294814"
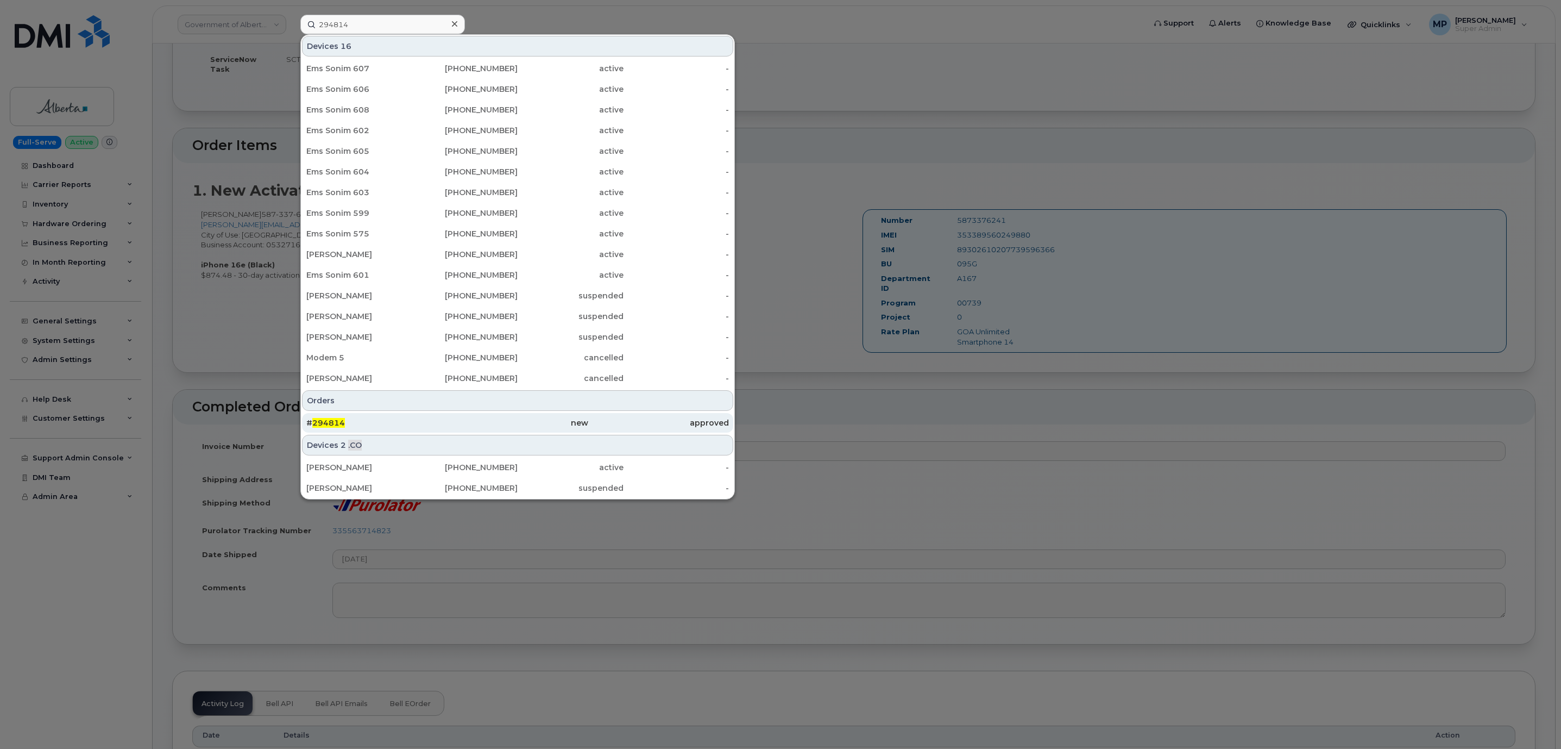
click at [329, 418] on div "# 294814" at bounding box center [376, 422] width 141 height 11
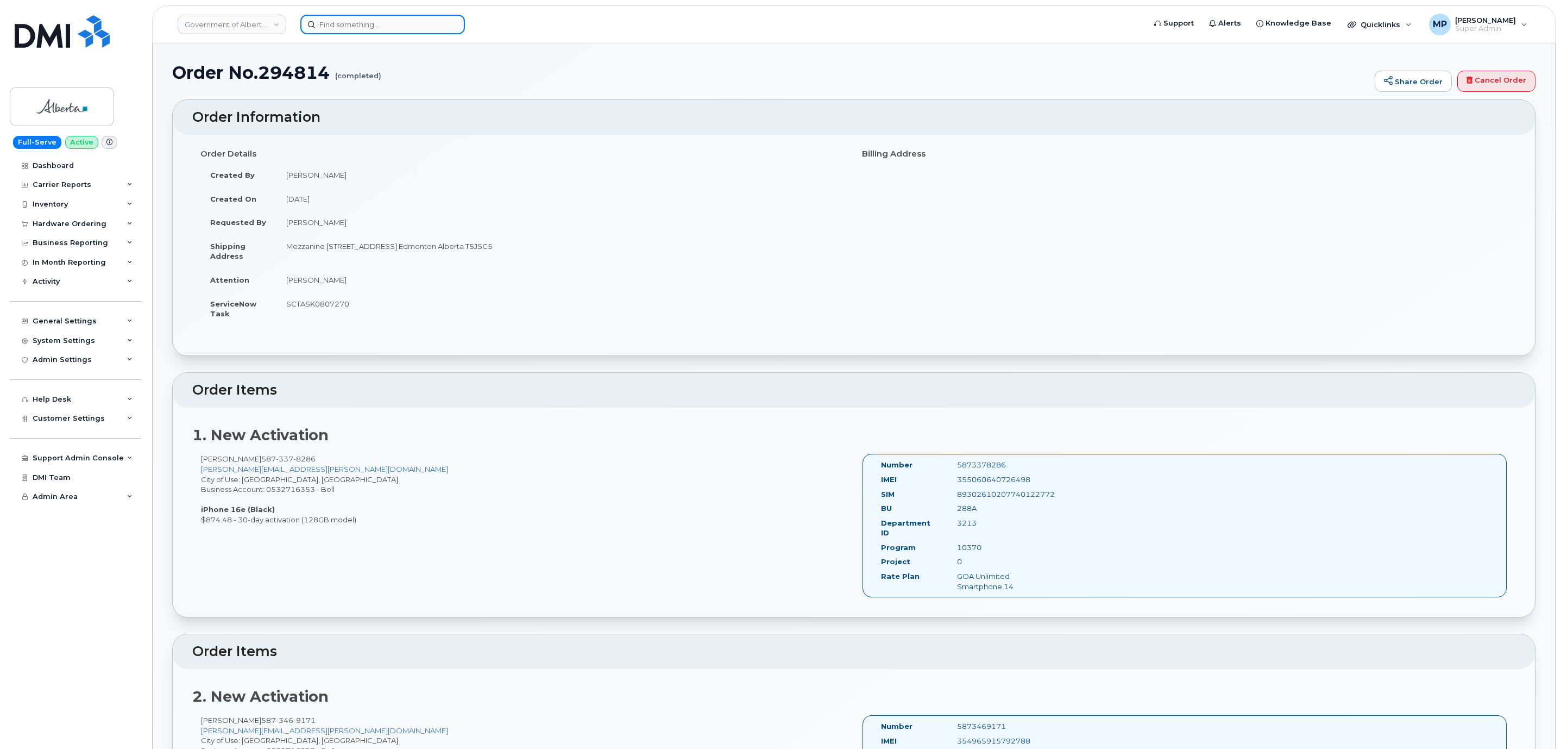
click at [335, 23] on input at bounding box center [382, 25] width 165 height 20
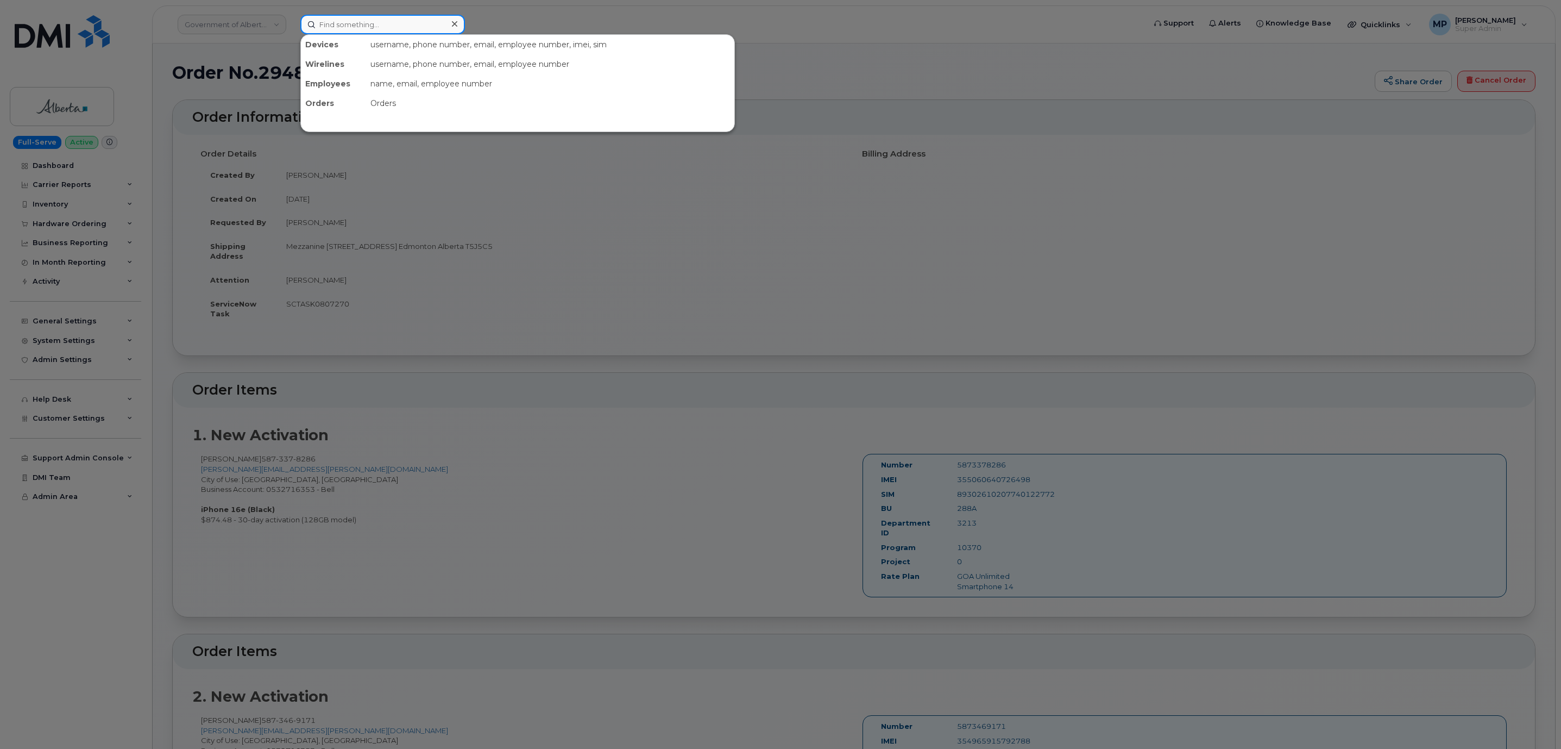
paste input "288938"
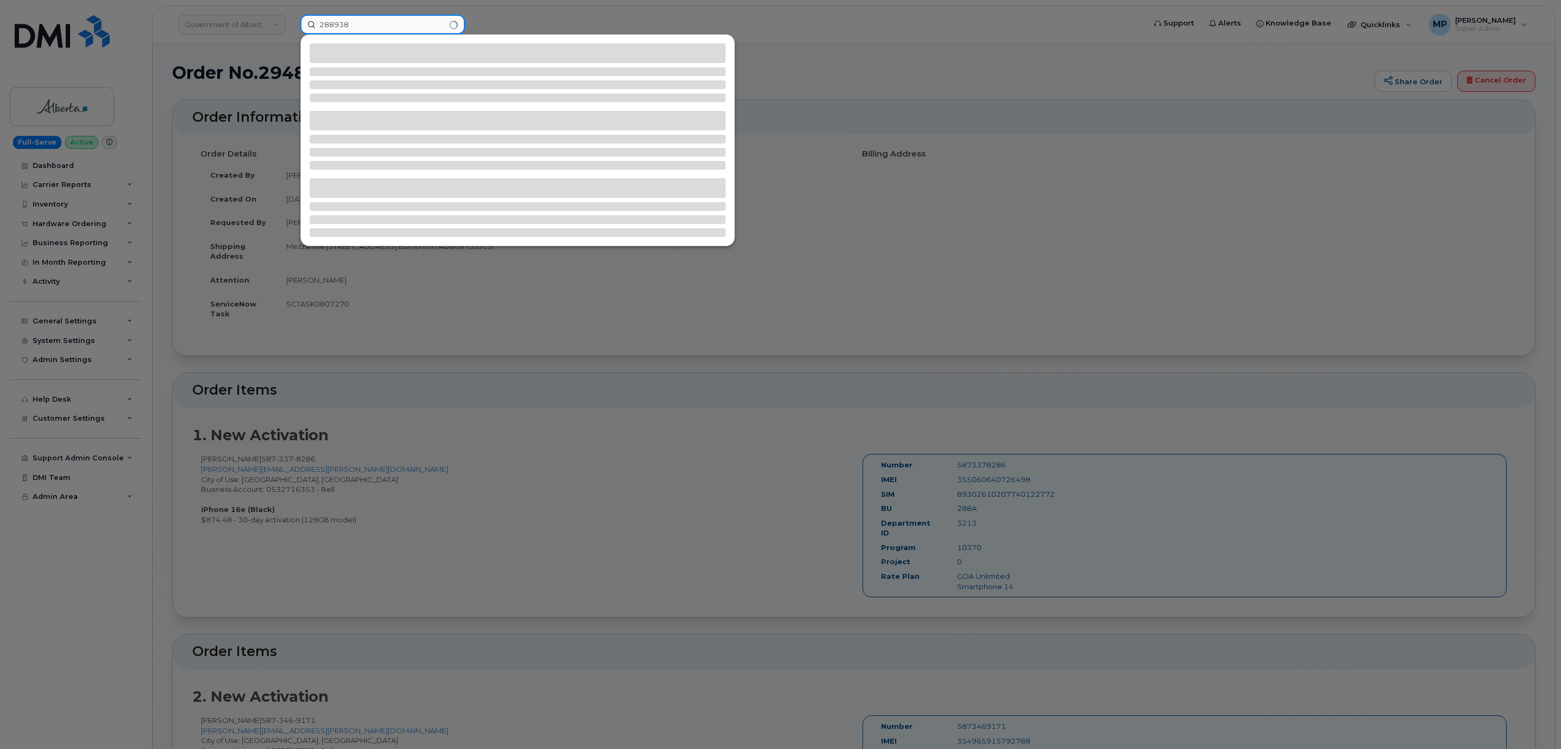
type input "288938"
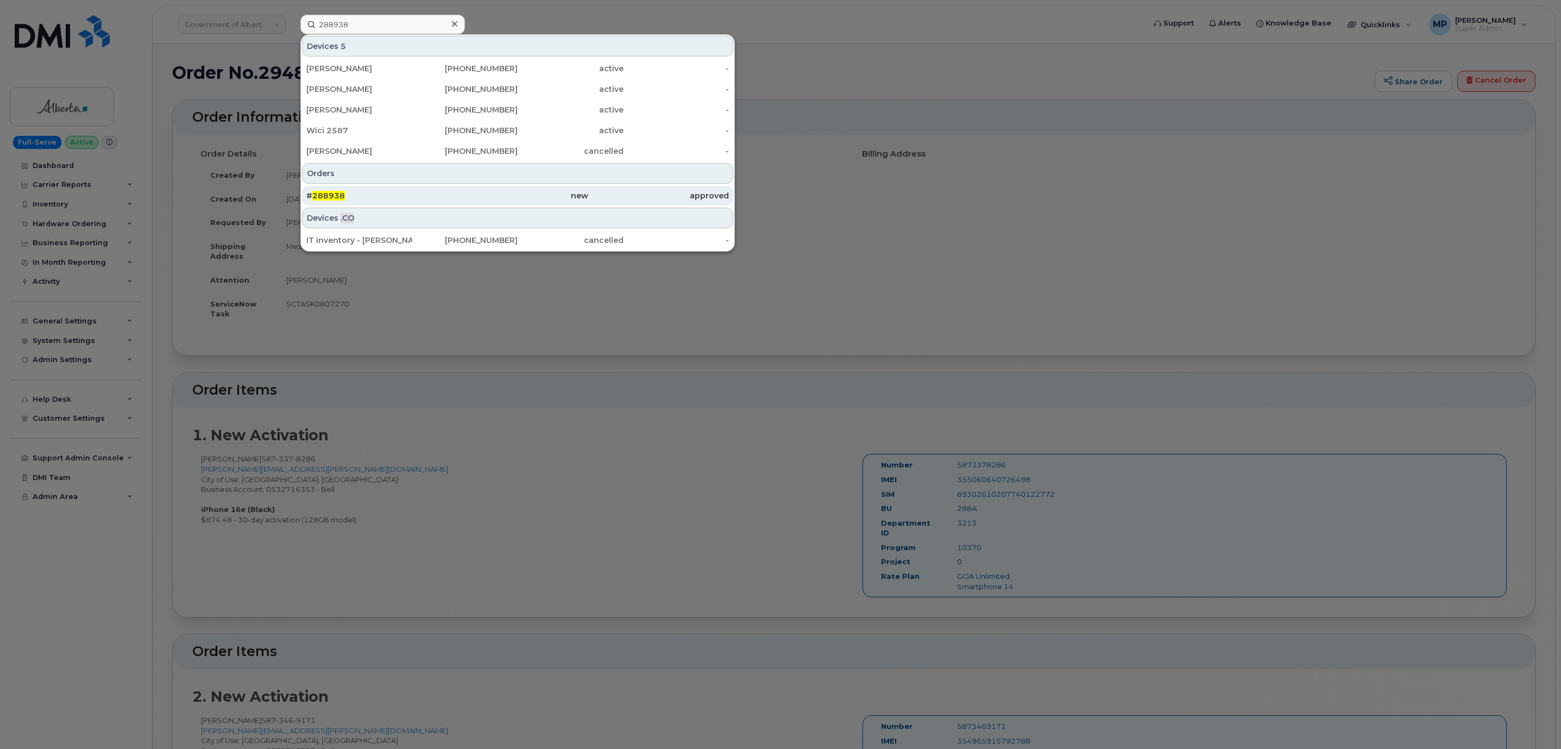
click at [325, 197] on span "288938" at bounding box center [328, 196] width 33 height 10
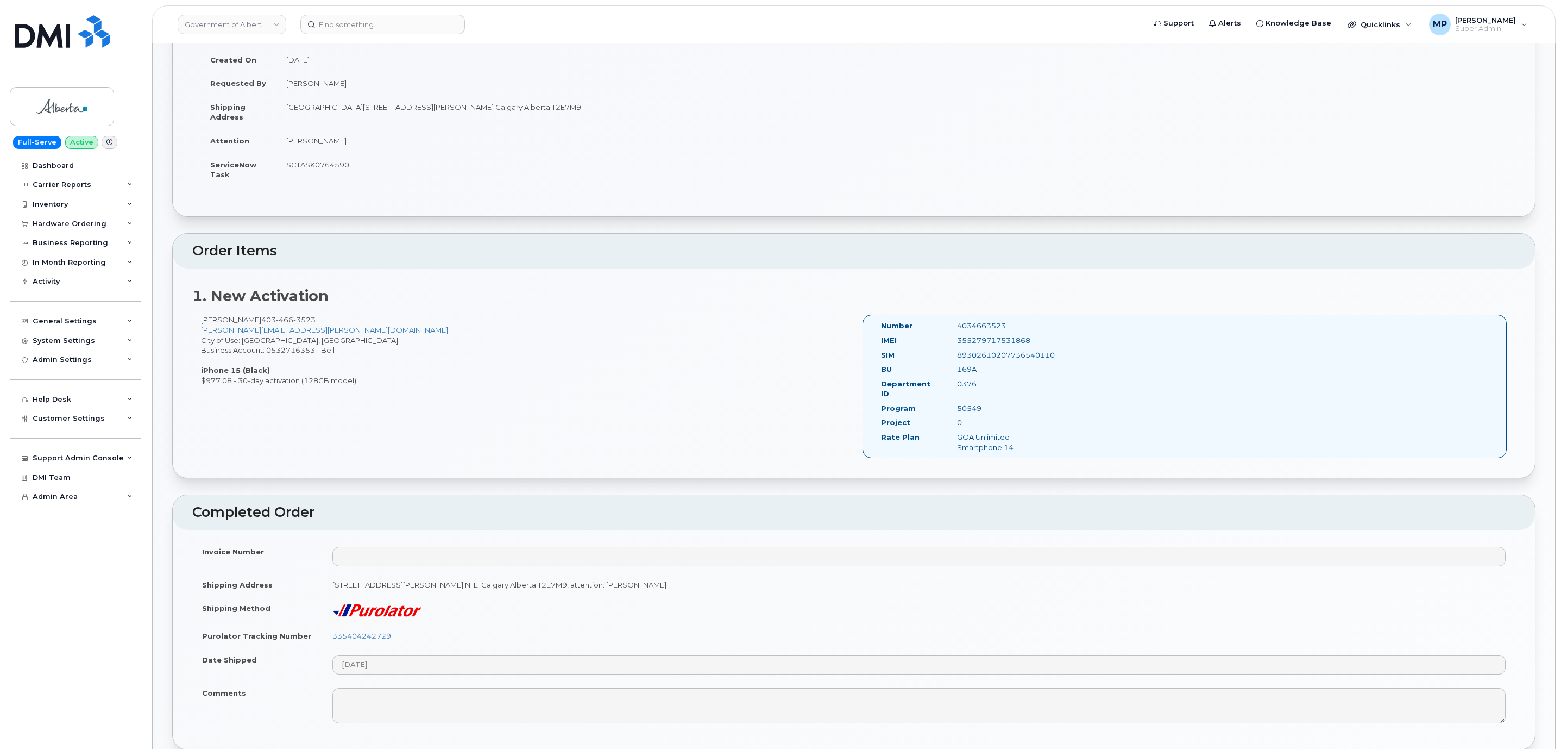
scroll to position [407, 0]
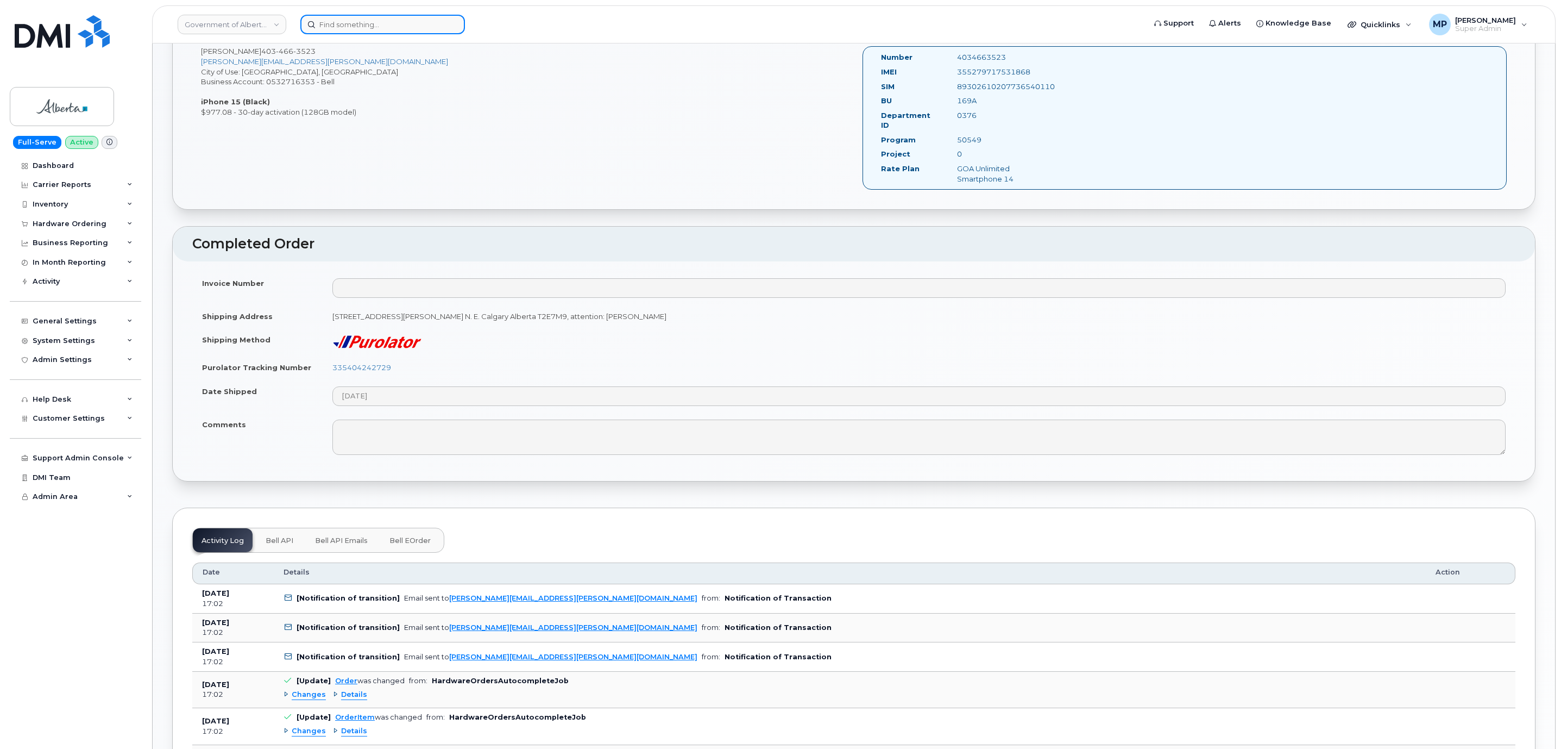
click at [336, 27] on input at bounding box center [382, 25] width 165 height 20
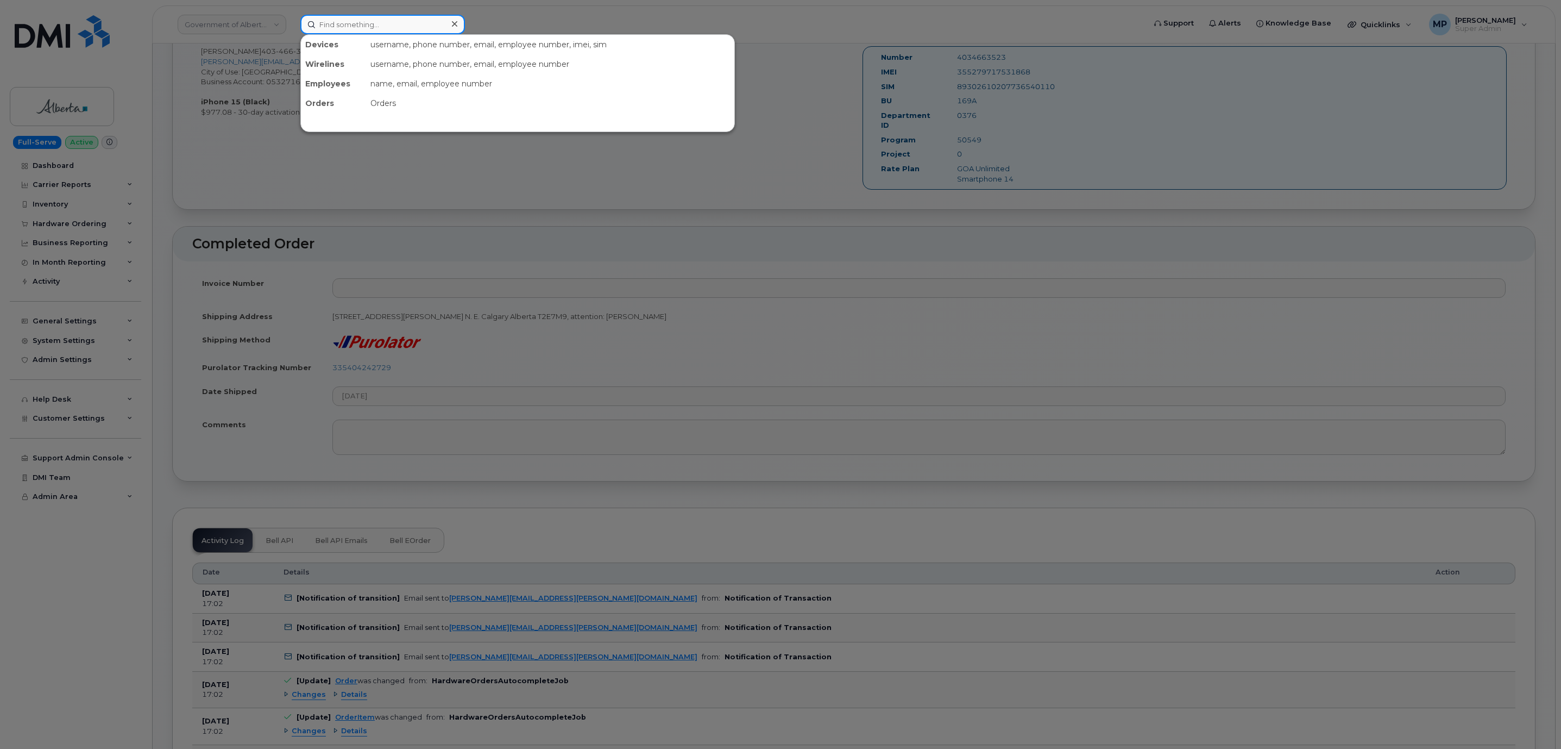
paste input "290839"
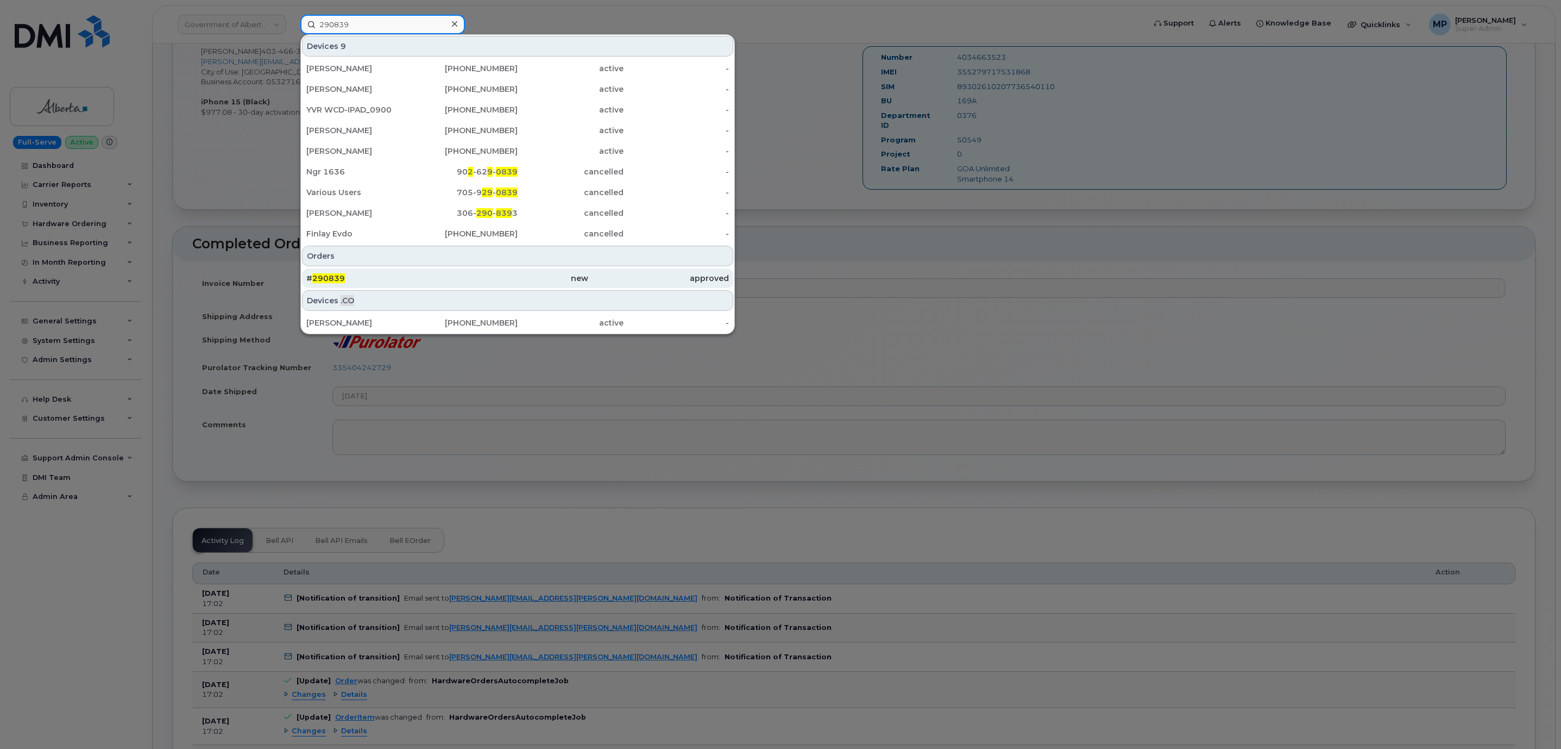
type input "290839"
click at [323, 274] on div "# 290839" at bounding box center [376, 278] width 141 height 11
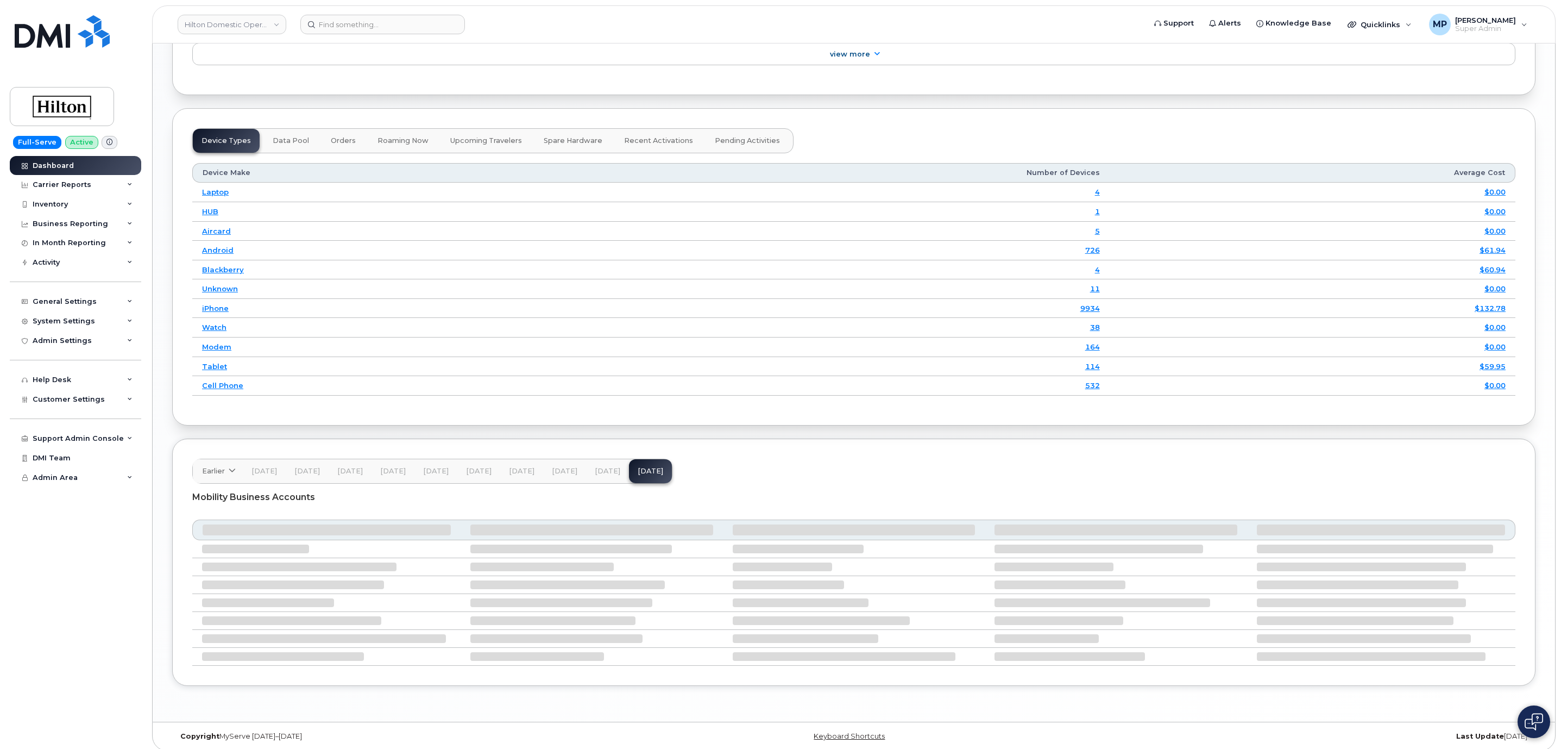
scroll to position [1397, 0]
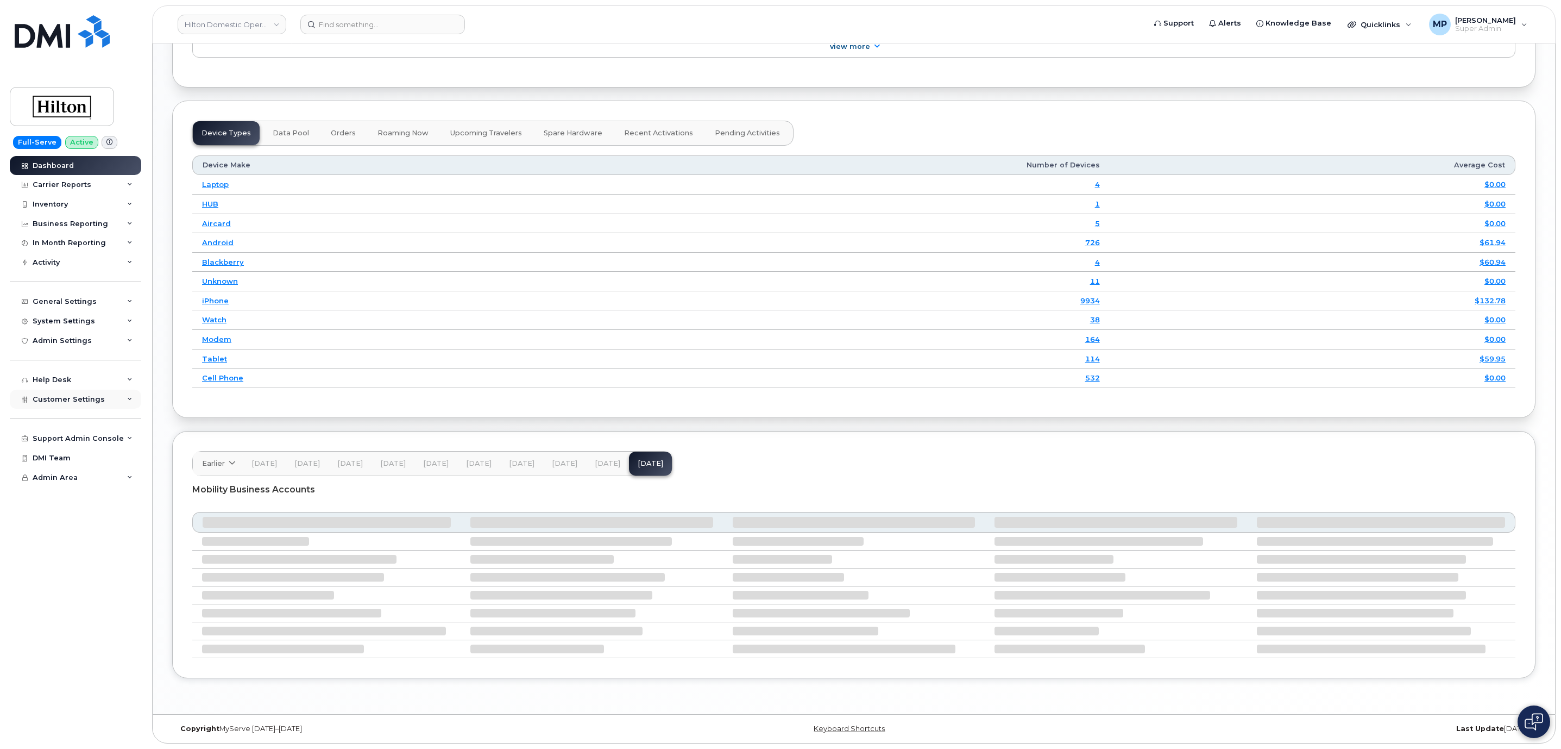
click at [59, 399] on span "Customer Settings" at bounding box center [69, 399] width 72 height 8
click at [47, 264] on div "Activity" at bounding box center [46, 262] width 27 height 9
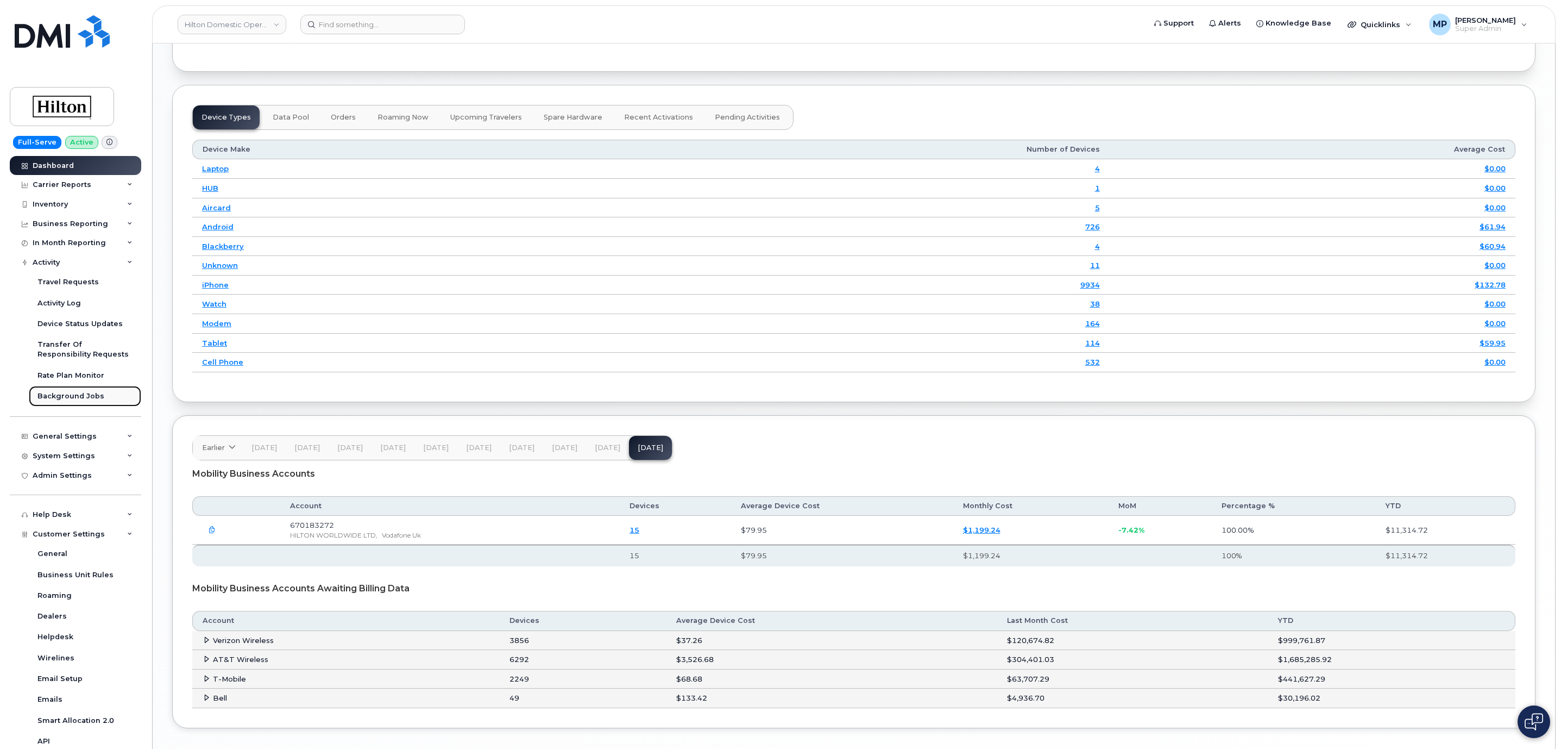
click at [65, 395] on div "Background Jobs" at bounding box center [70, 396] width 67 height 10
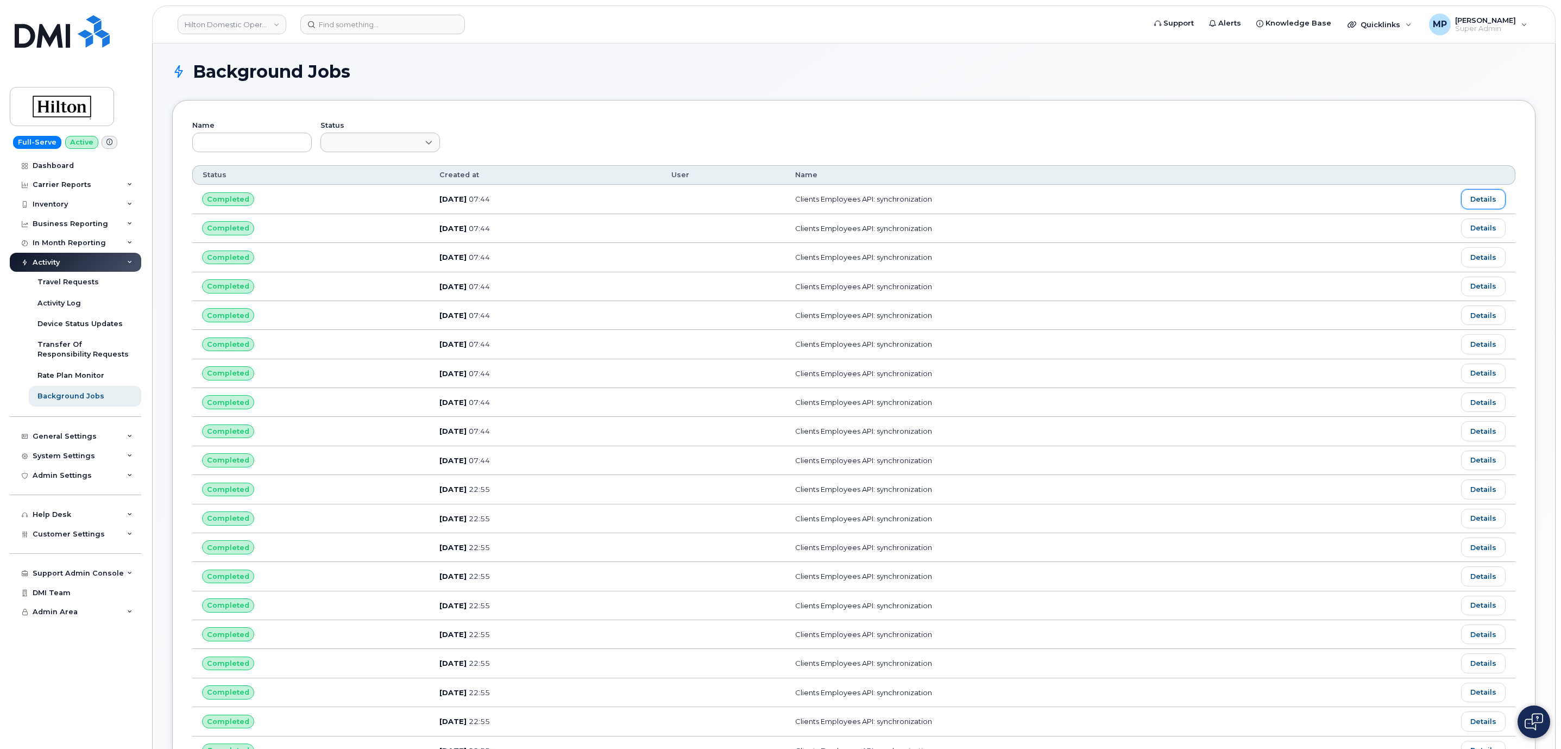
click at [1485, 196] on link "Details" at bounding box center [1483, 199] width 45 height 20
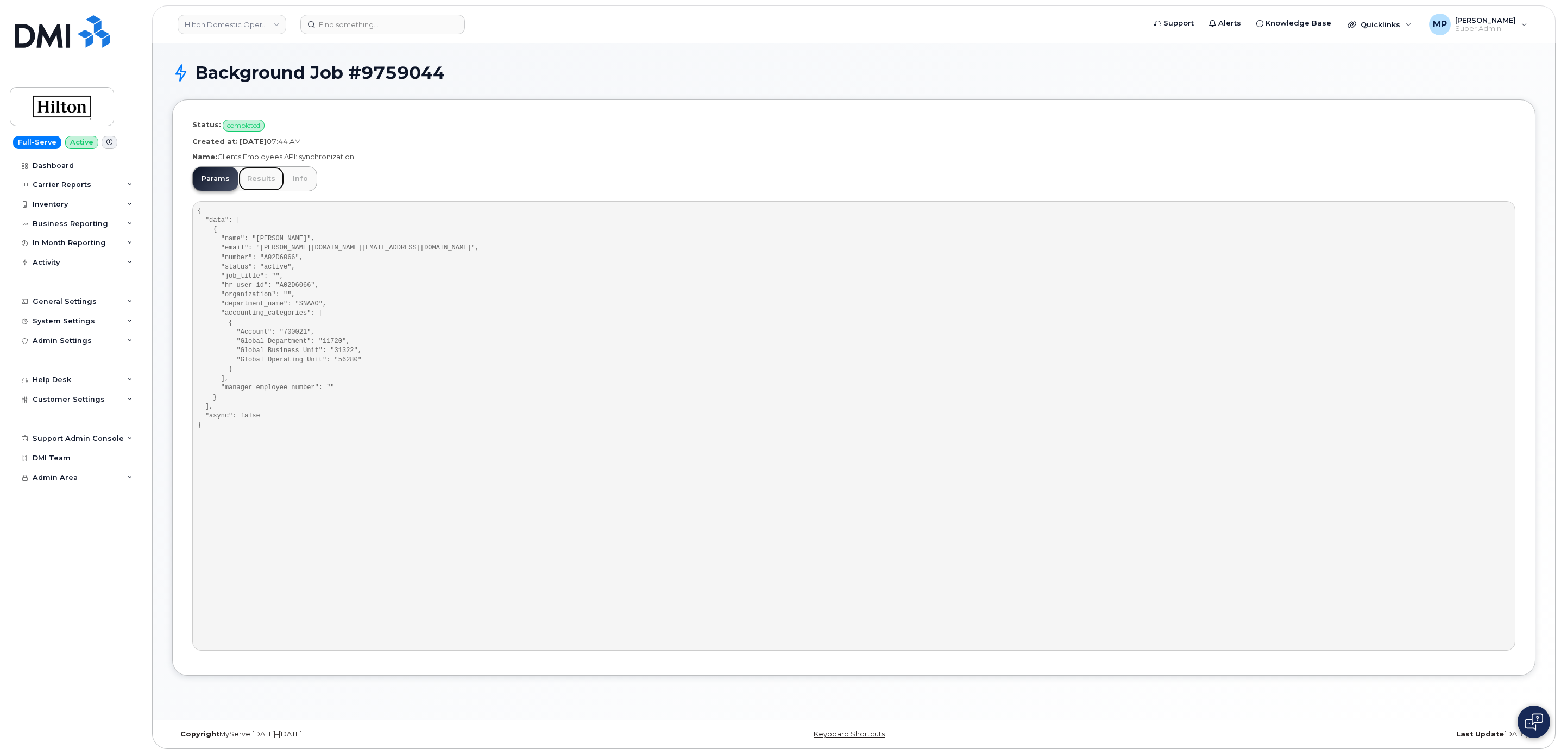
click at [260, 172] on link "Results" at bounding box center [261, 179] width 46 height 24
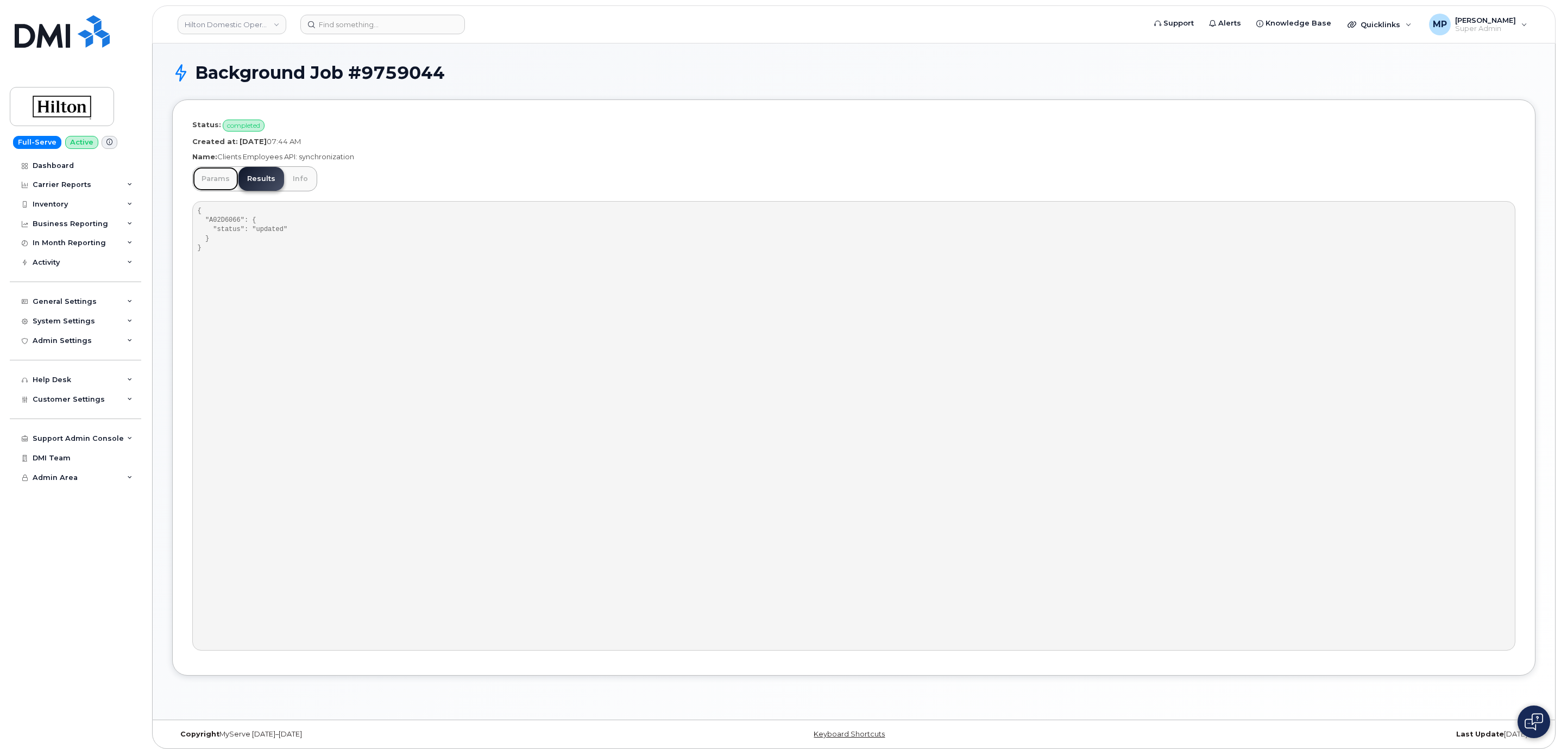
click at [215, 178] on link "Params" at bounding box center [216, 179] width 46 height 24
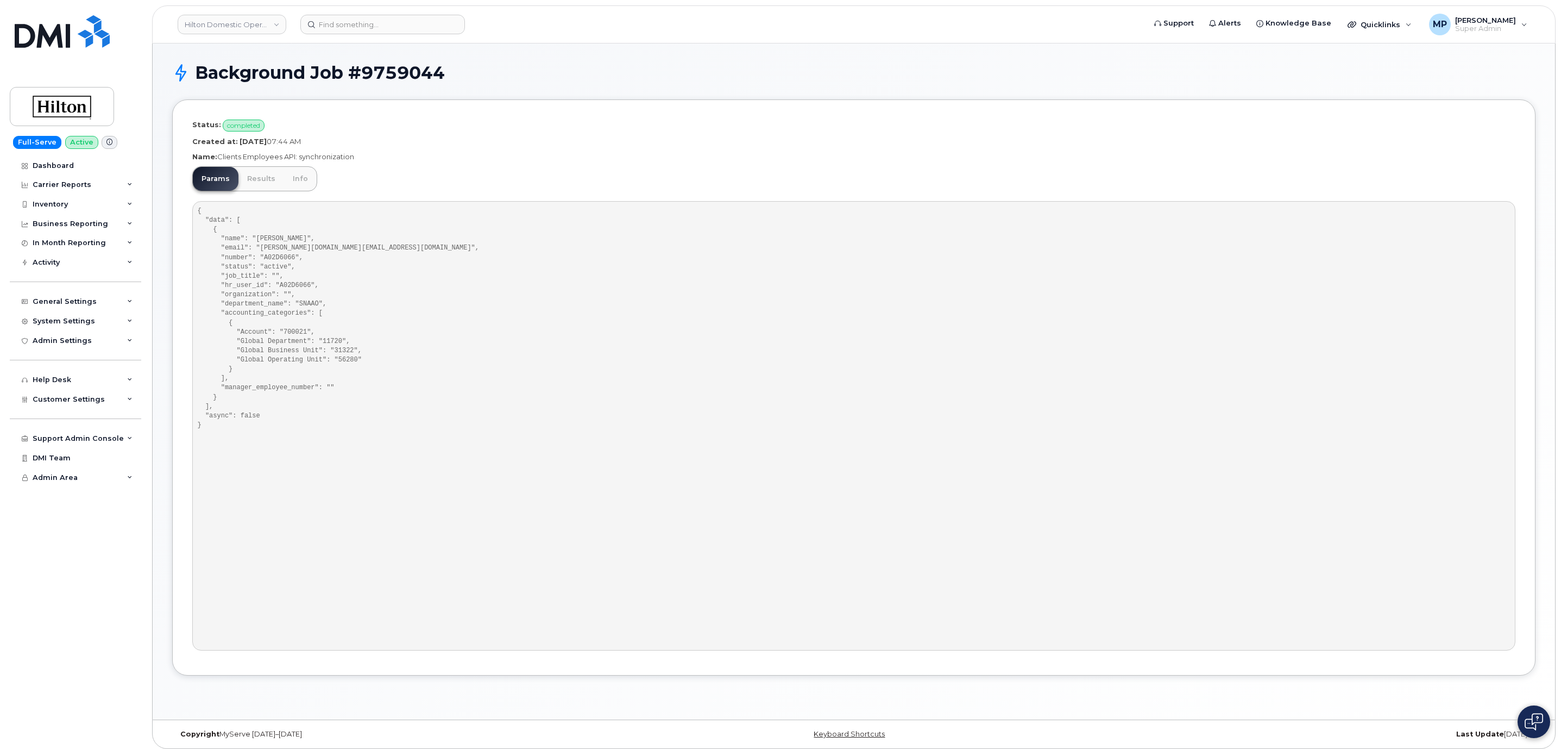
click at [271, 256] on pre "{ "data": [ { "name": "Vu, Mike", "email": "Mike.Vu@Hilton.com", "number": "A02…" at bounding box center [853, 425] width 1323 height 449
copy pre "A02D6066"
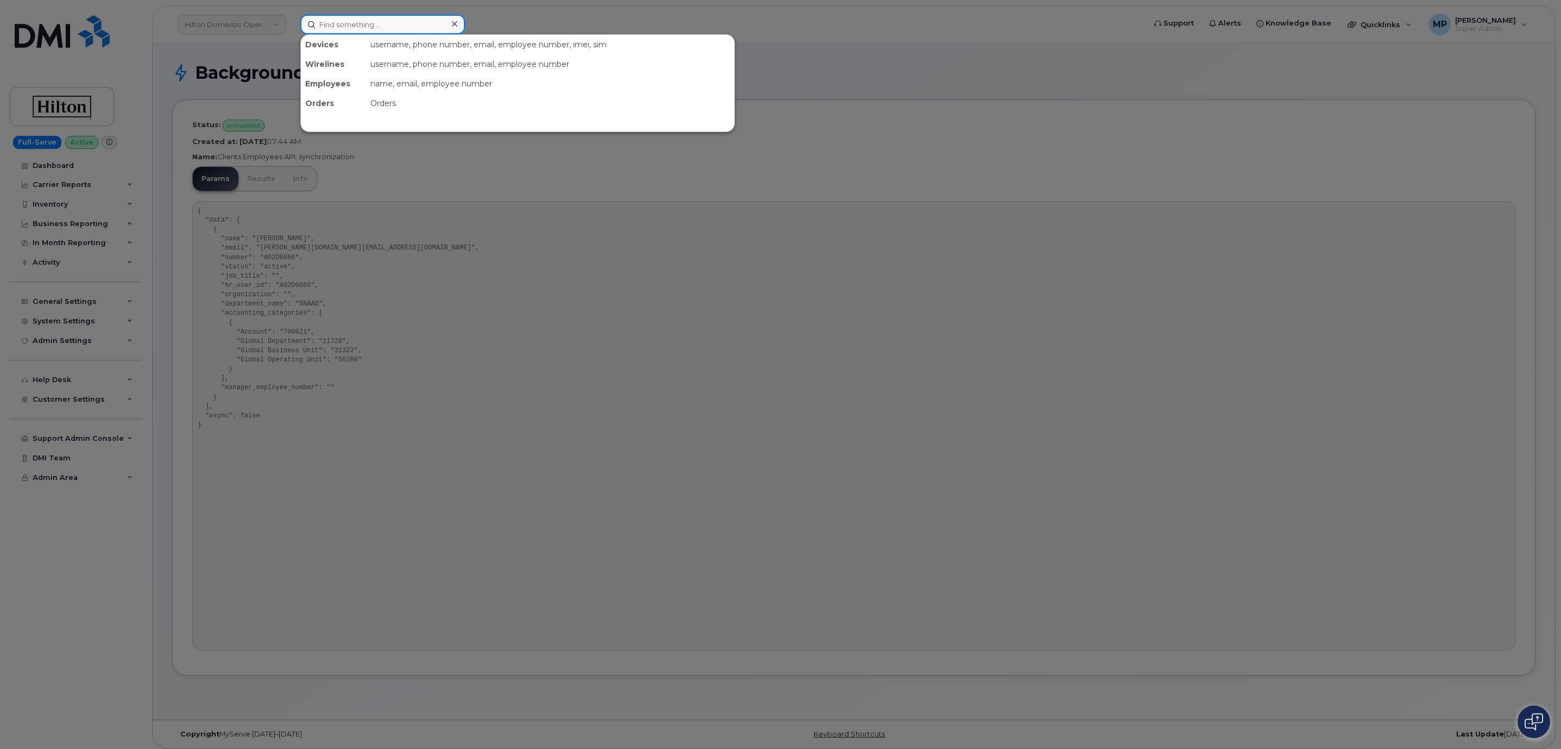
click at [359, 23] on input at bounding box center [382, 25] width 165 height 20
paste input "A02D6066"
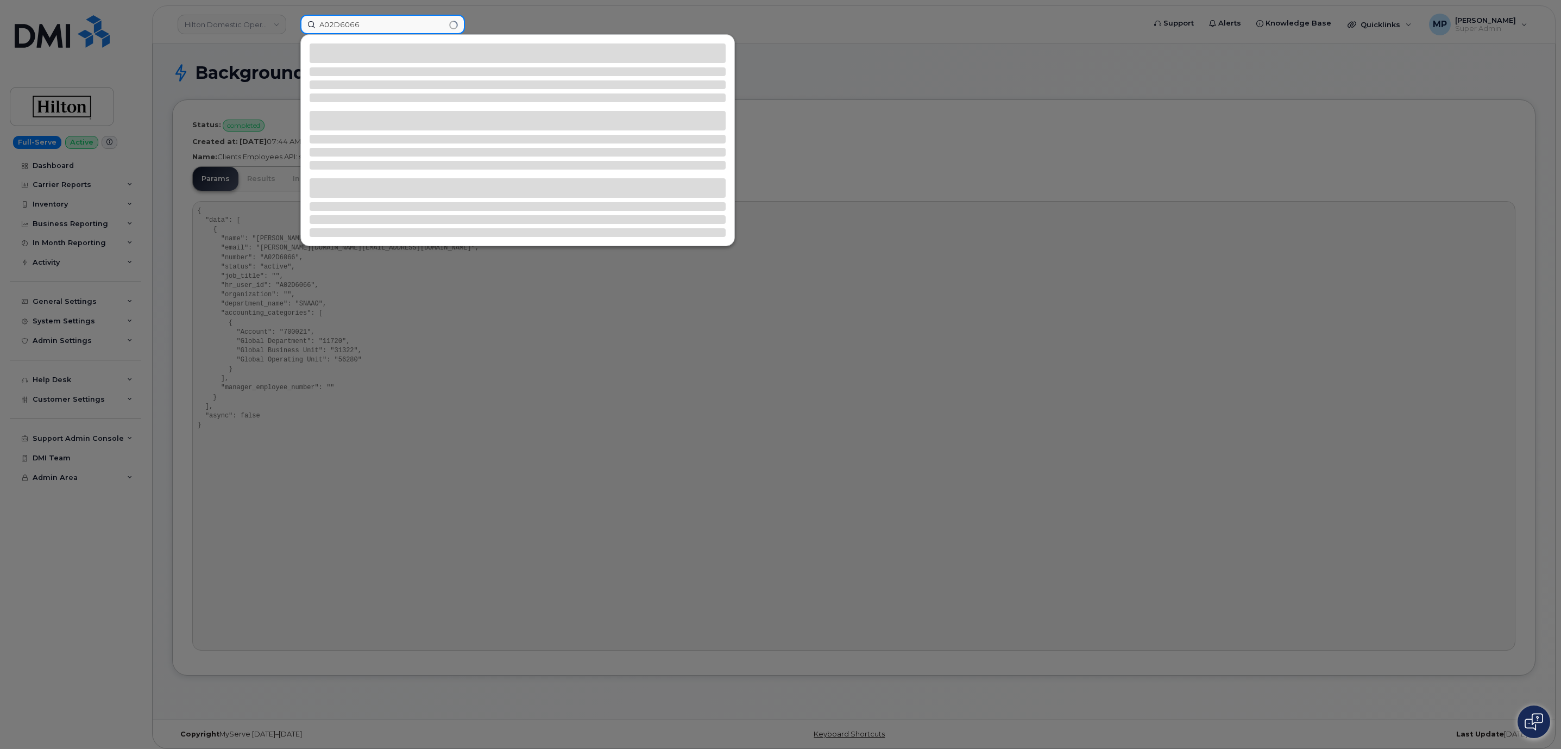
type input "A02D6066"
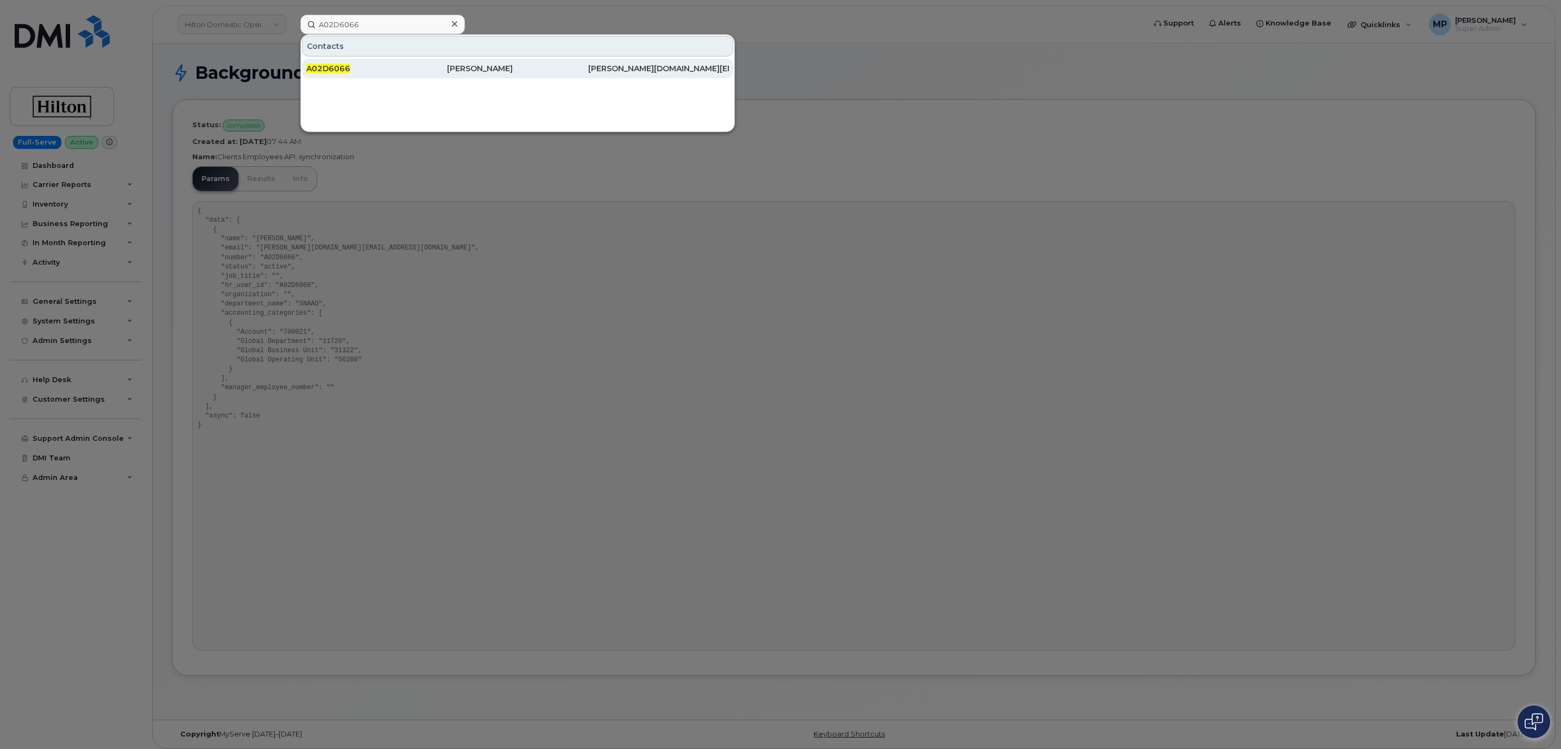
click at [447, 61] on div "A02D6066" at bounding box center [517, 69] width 141 height 20
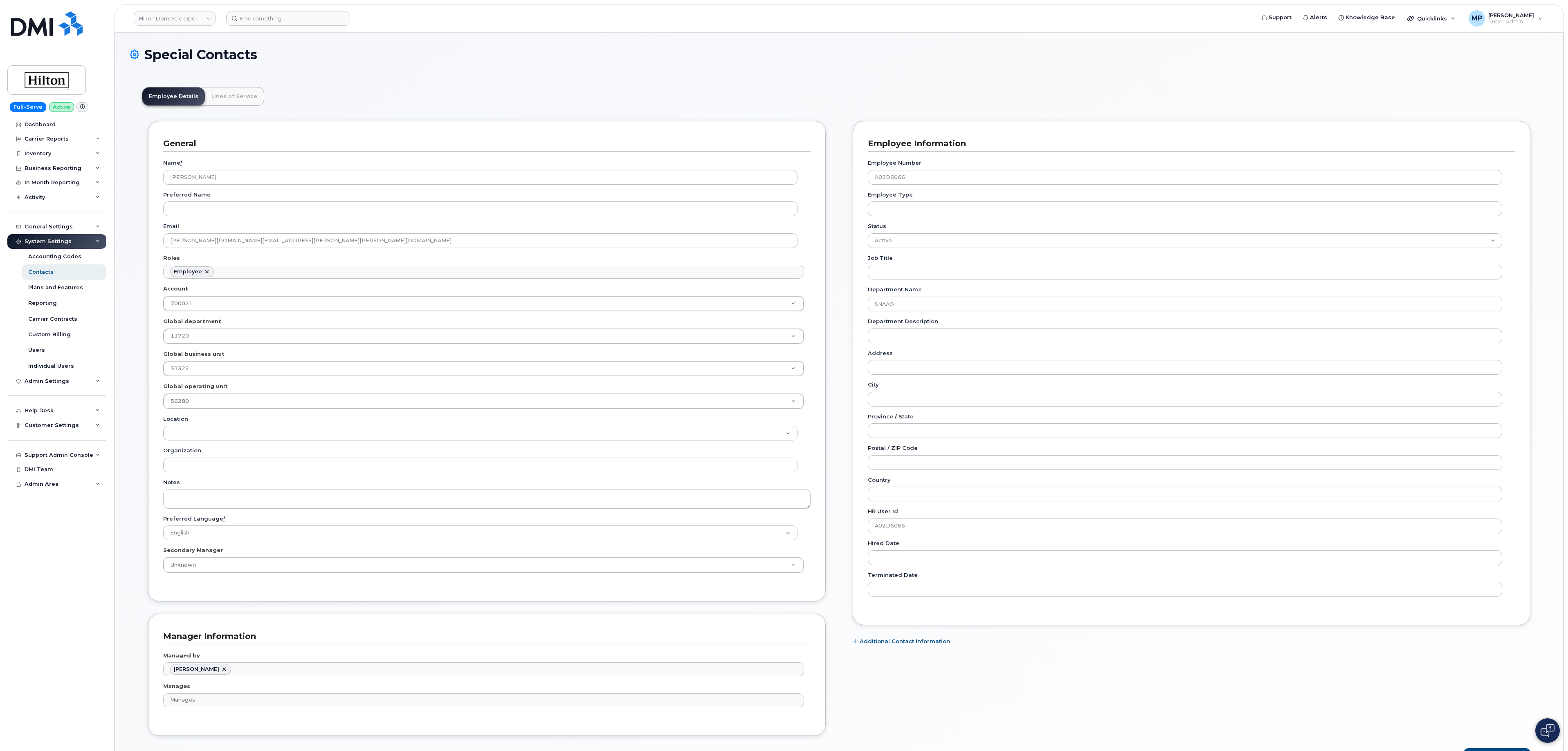
click at [703, 91] on header "Employee Details Lines of Service" at bounding box center [839, 96] width 1394 height 19
drag, startPoint x: 368, startPoint y: 71, endPoint x: 366, endPoint y: 57, distance: 14.1
click at [368, 67] on div "Special Contacts" at bounding box center [839, 61] width 1419 height 27
